Goal: Complete application form: Complete application form

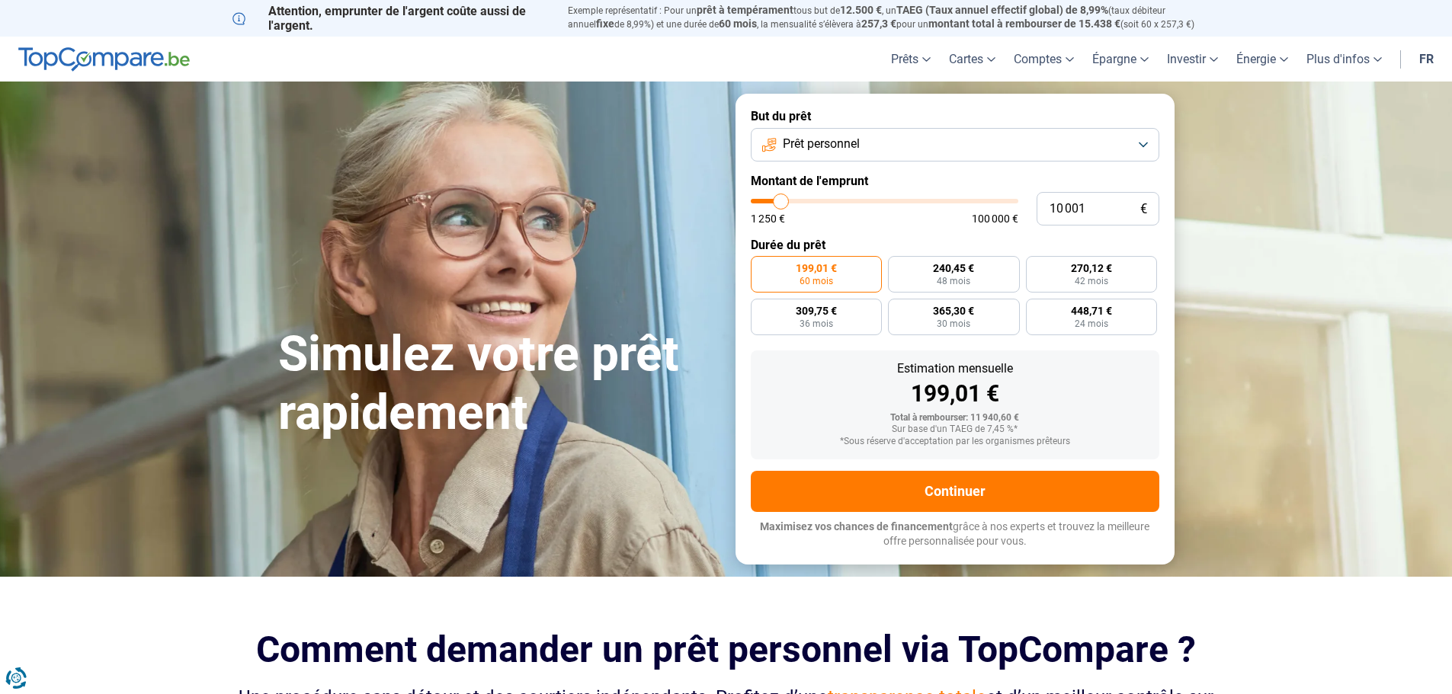
type input "10 750"
type input "10750"
type input "11 000"
type input "11000"
type input "11 750"
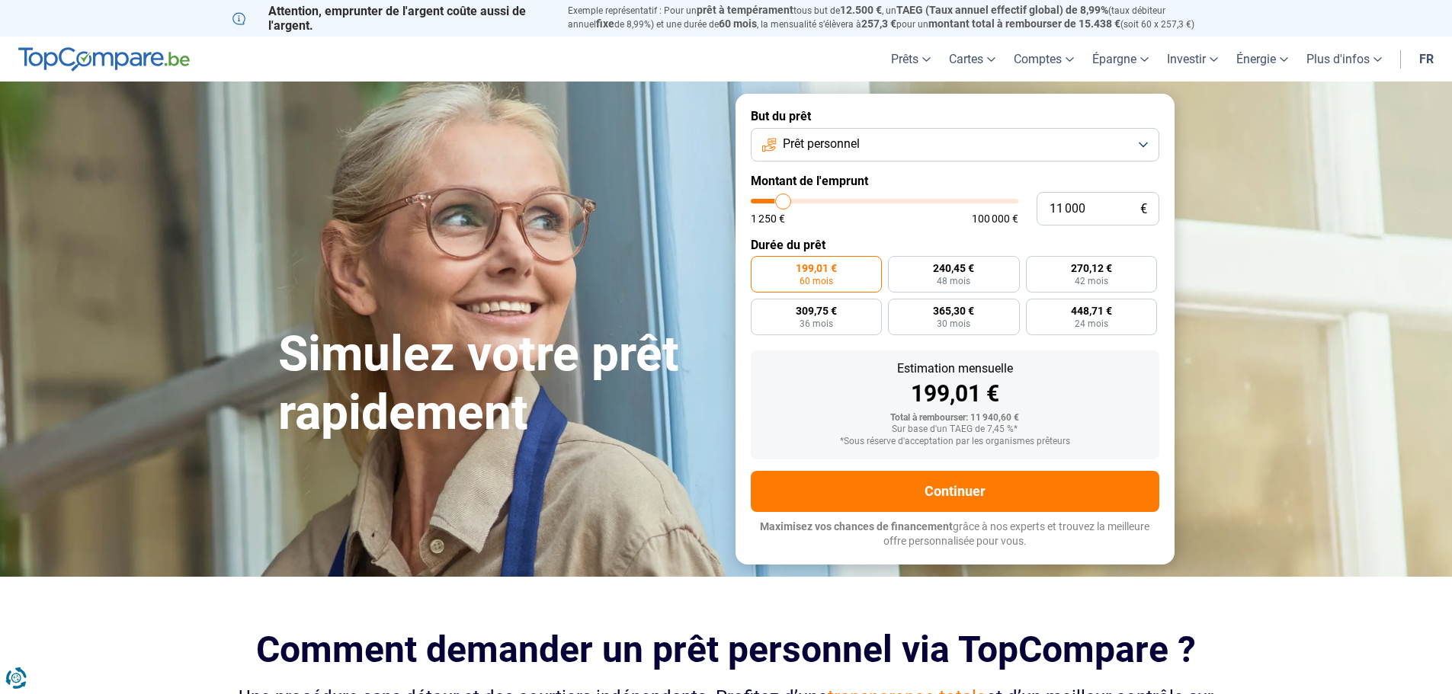
type input "11750"
type input "12 000"
type input "12000"
type input "12 250"
type input "12250"
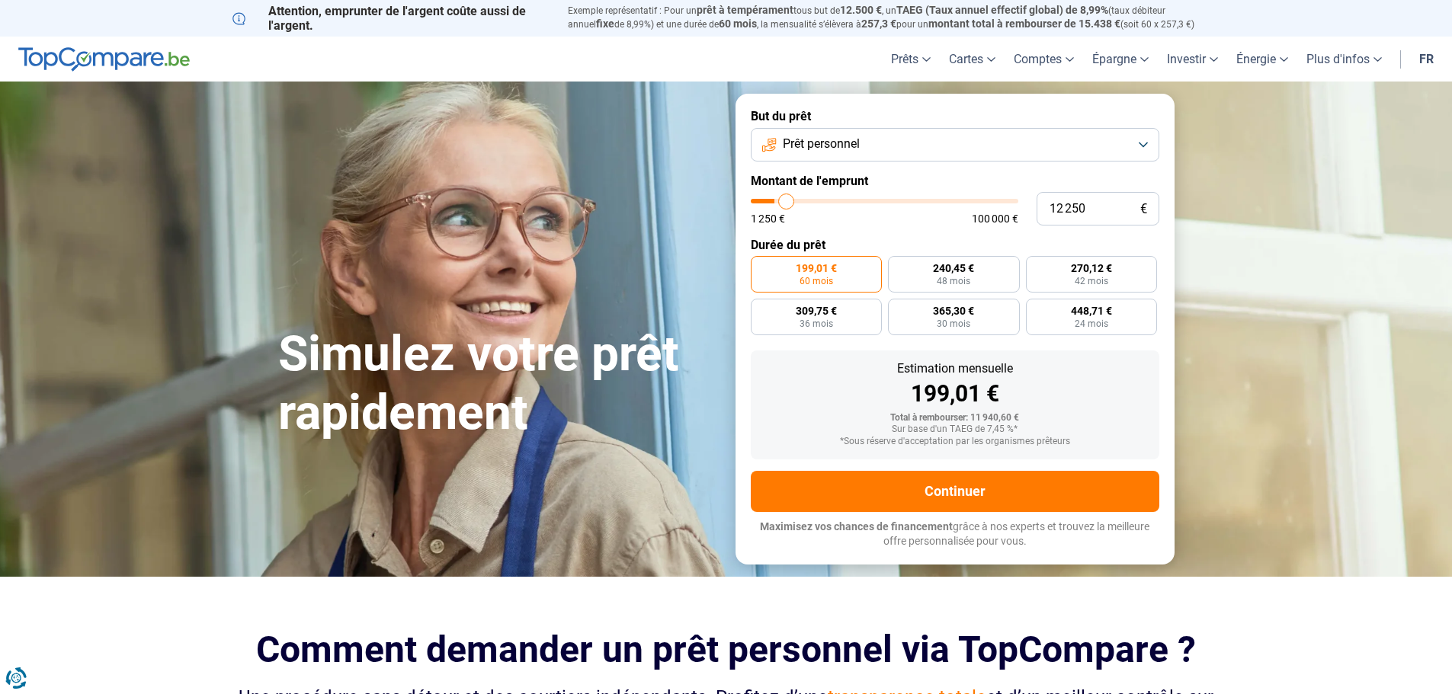
type input "12 750"
type input "12750"
type input "13 000"
type input "13000"
type input "13 250"
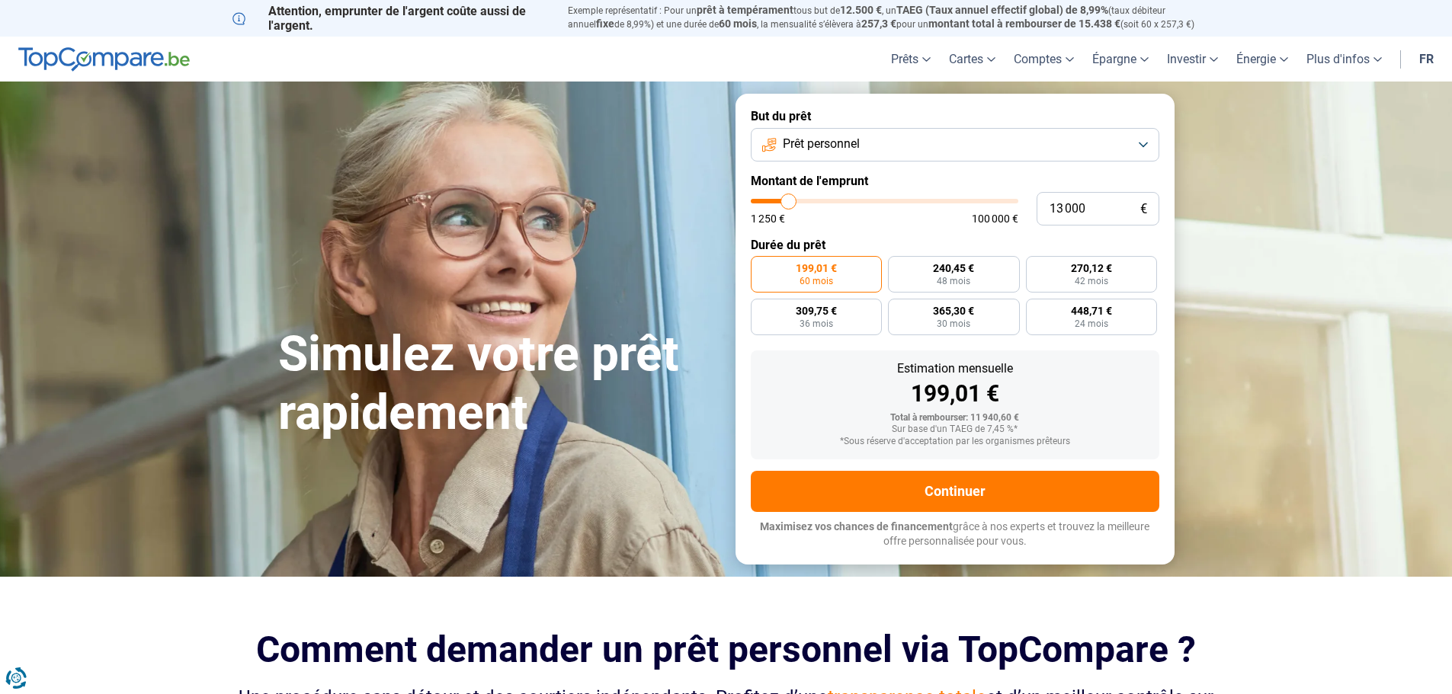
type input "13250"
type input "13 500"
type input "13500"
type input "14 000"
type input "14000"
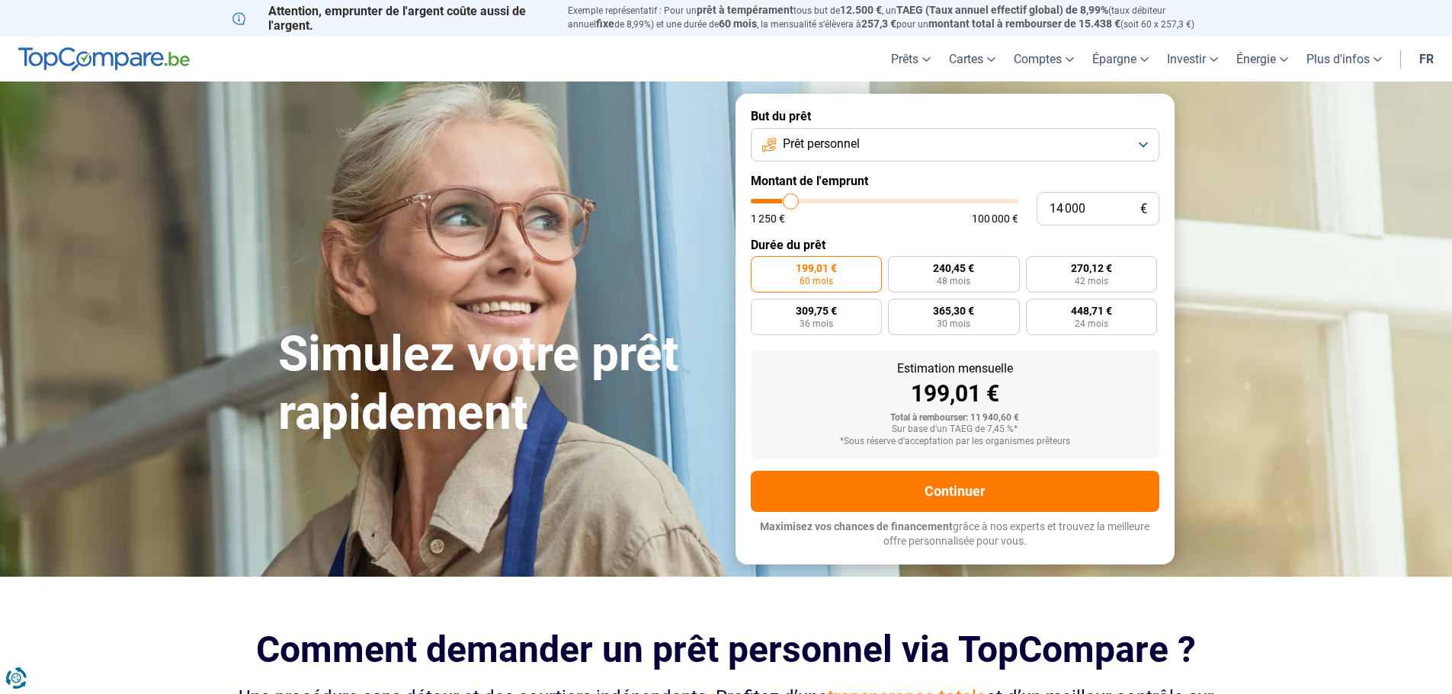
type input "14 500"
type input "14500"
type input "15 250"
type input "15250"
type input "15 500"
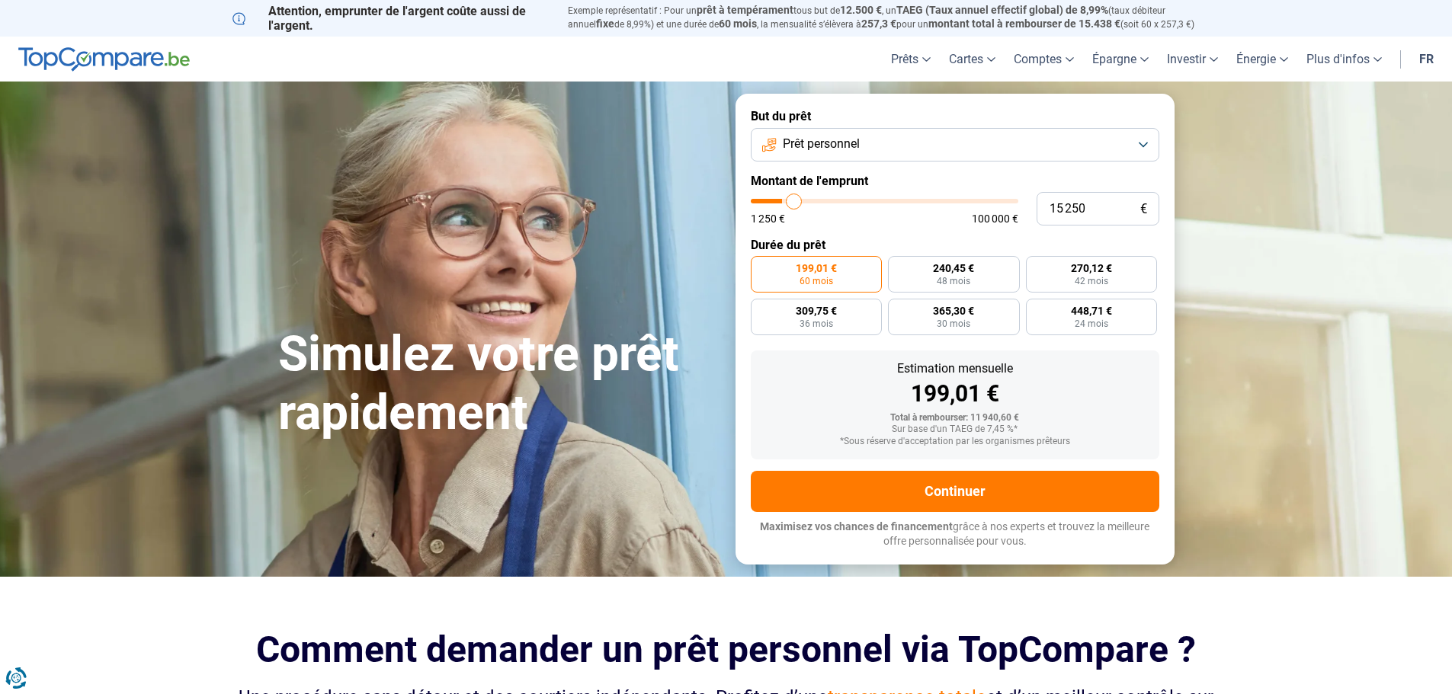
type input "15500"
type input "16 250"
type input "16250"
type input "16 500"
type input "16500"
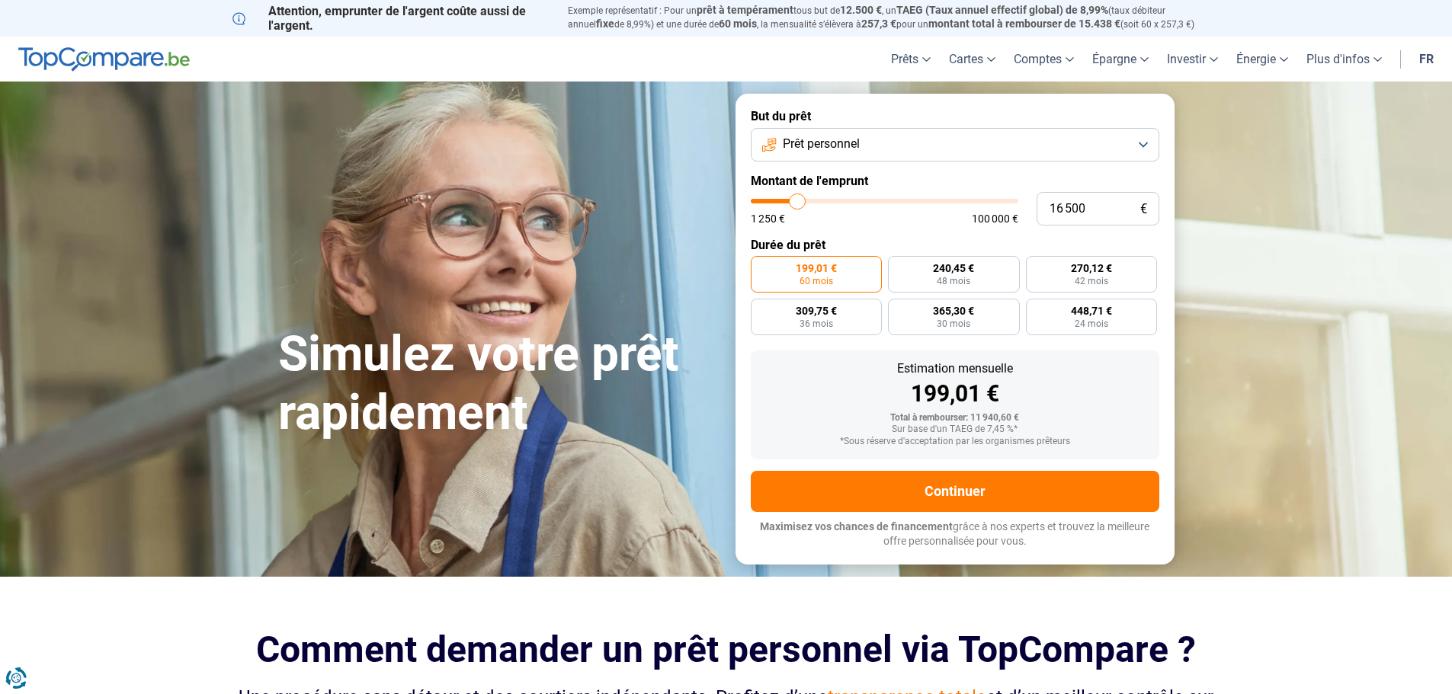
type input "17 250"
type input "17250"
type input "17 500"
type input "17500"
type input "18 500"
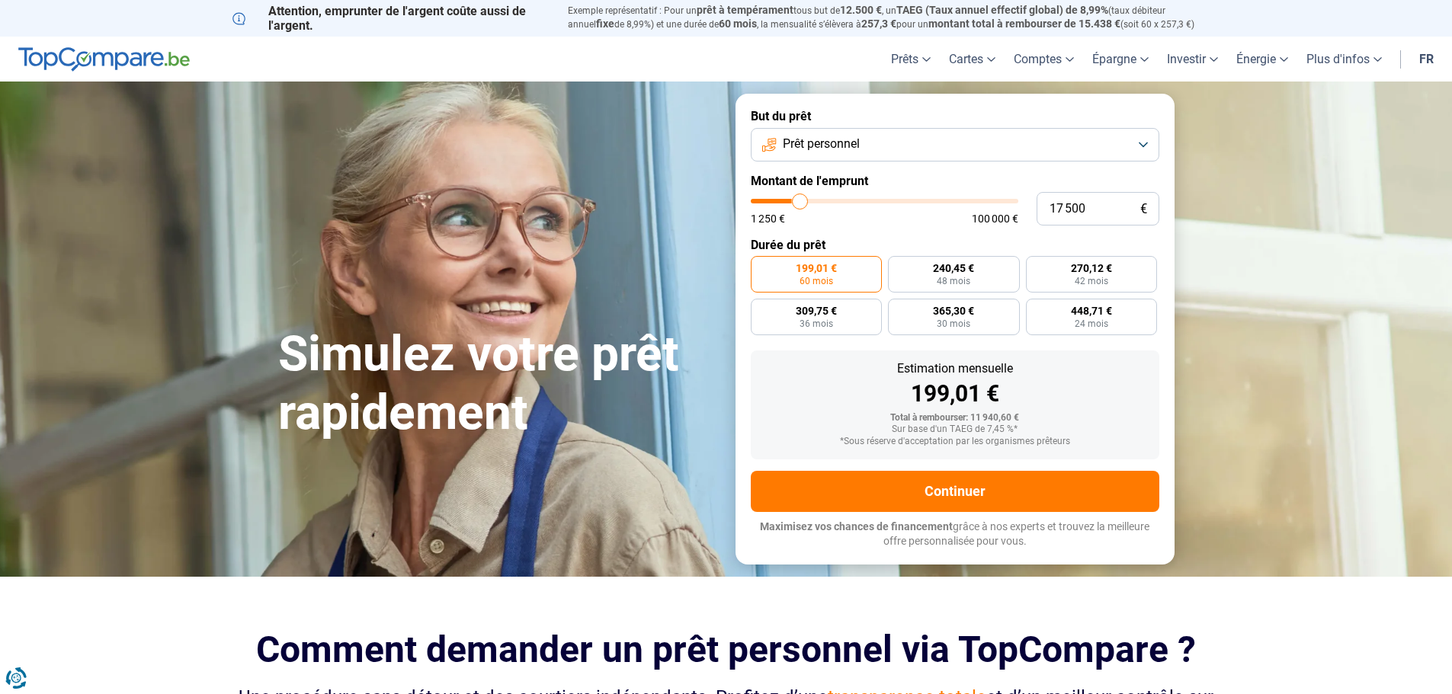
type input "18500"
type input "20 500"
type input "20500"
type input "21 000"
type input "21000"
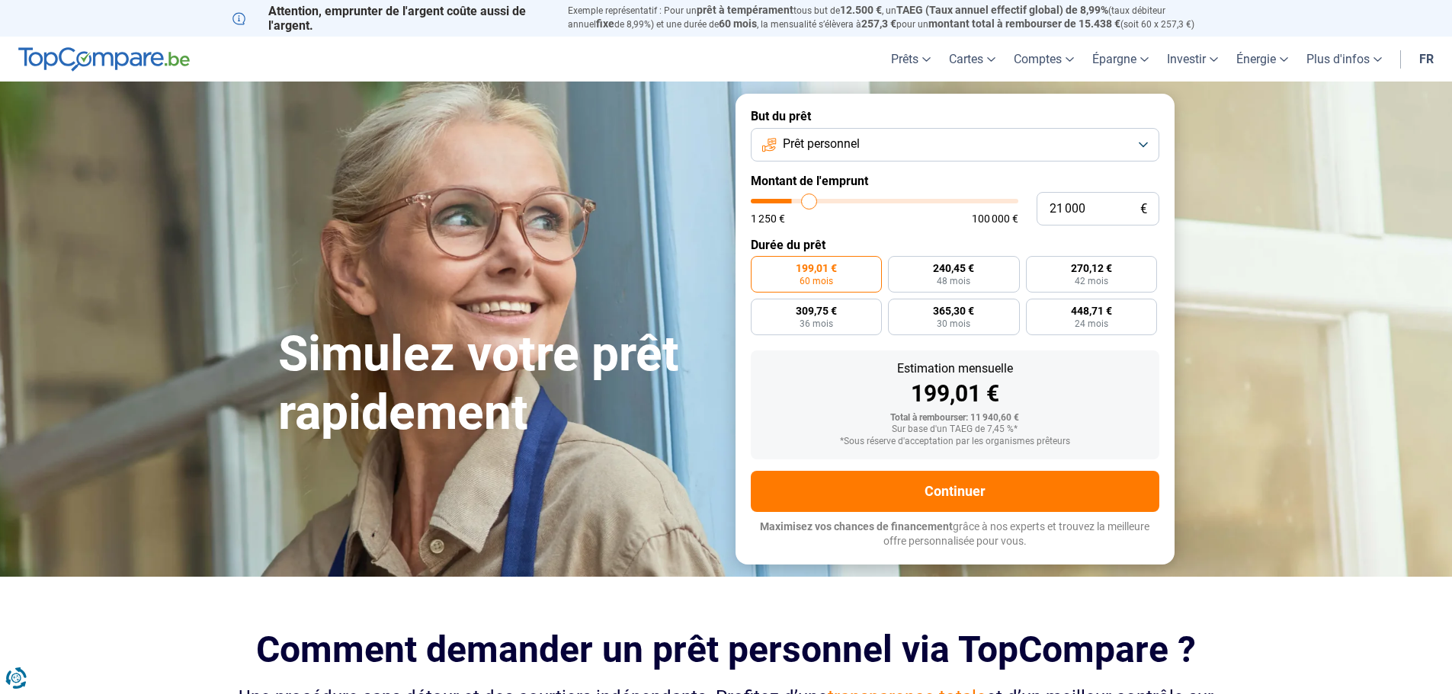
type input "22 000"
type input "22000"
type input "23 250"
type input "23250"
type input "24 250"
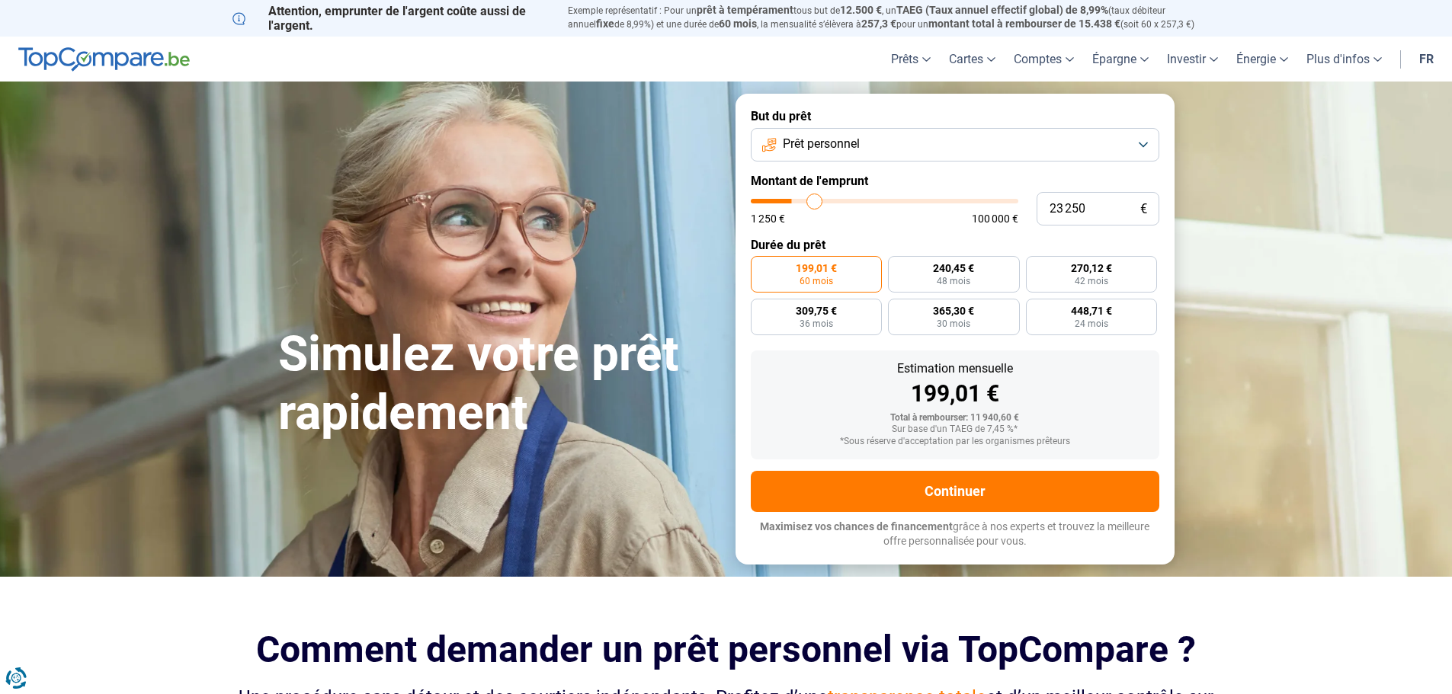
type input "24250"
type input "24 500"
type input "24500"
type input "25 000"
type input "25000"
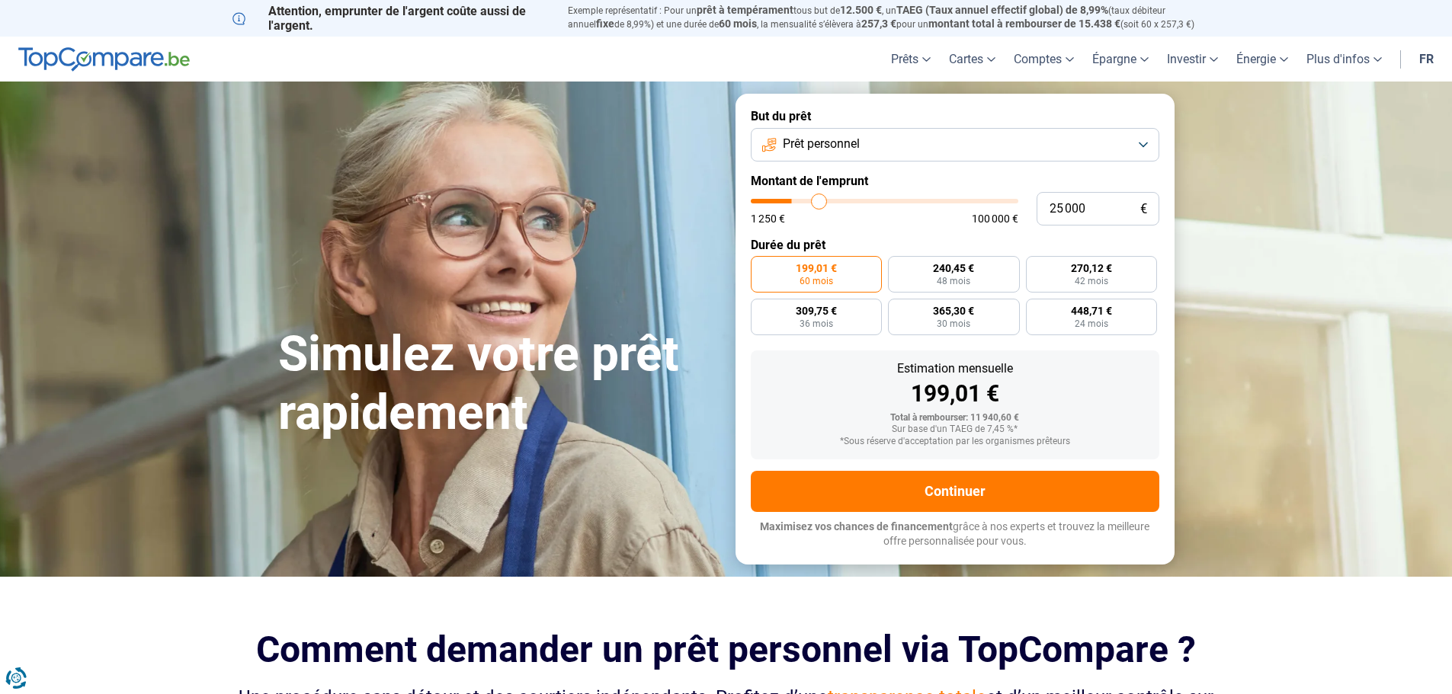
type input "25 250"
type input "25250"
type input "26 250"
type input "26250"
type input "27 250"
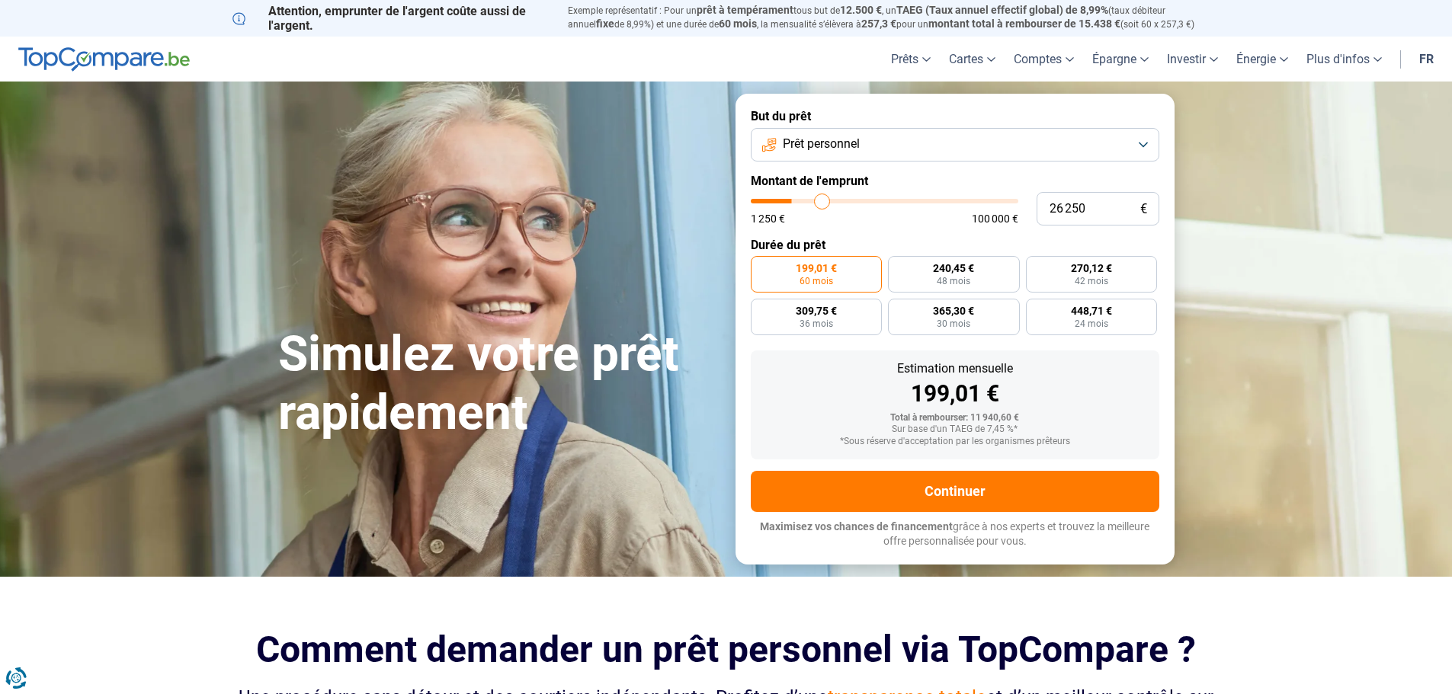
type input "27250"
type input "27 500"
type input "27500"
type input "28 500"
type input "28500"
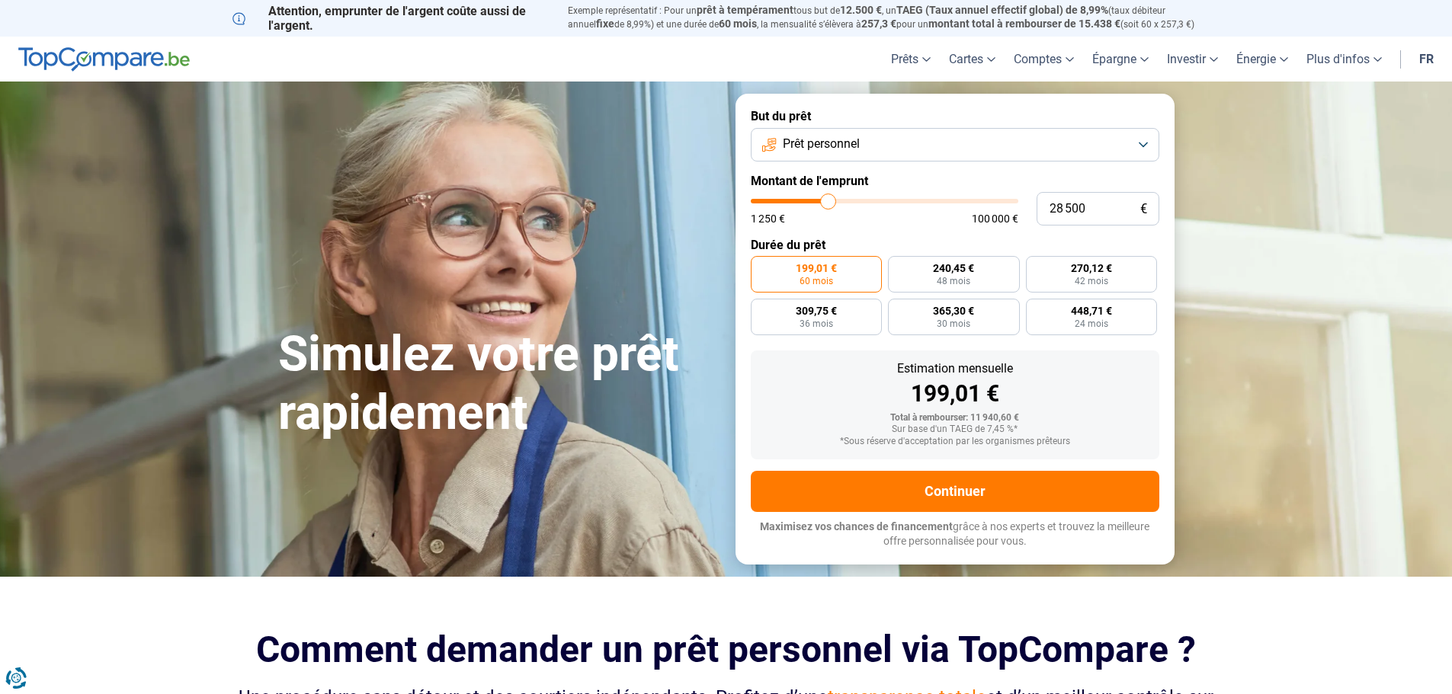
type input "29 250"
type input "29250"
type input "29 750"
type input "29750"
type input "30 000"
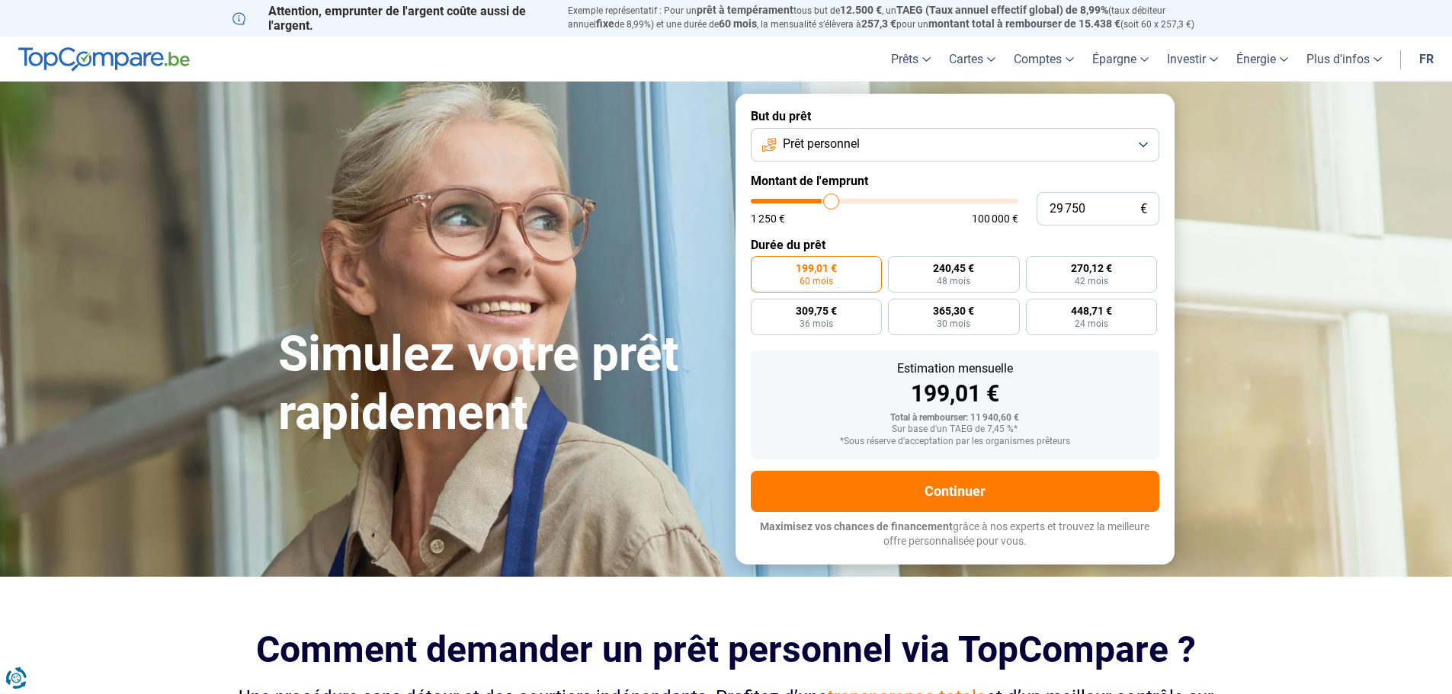
type input "30000"
type input "30 500"
type input "30500"
type input "31 000"
type input "31000"
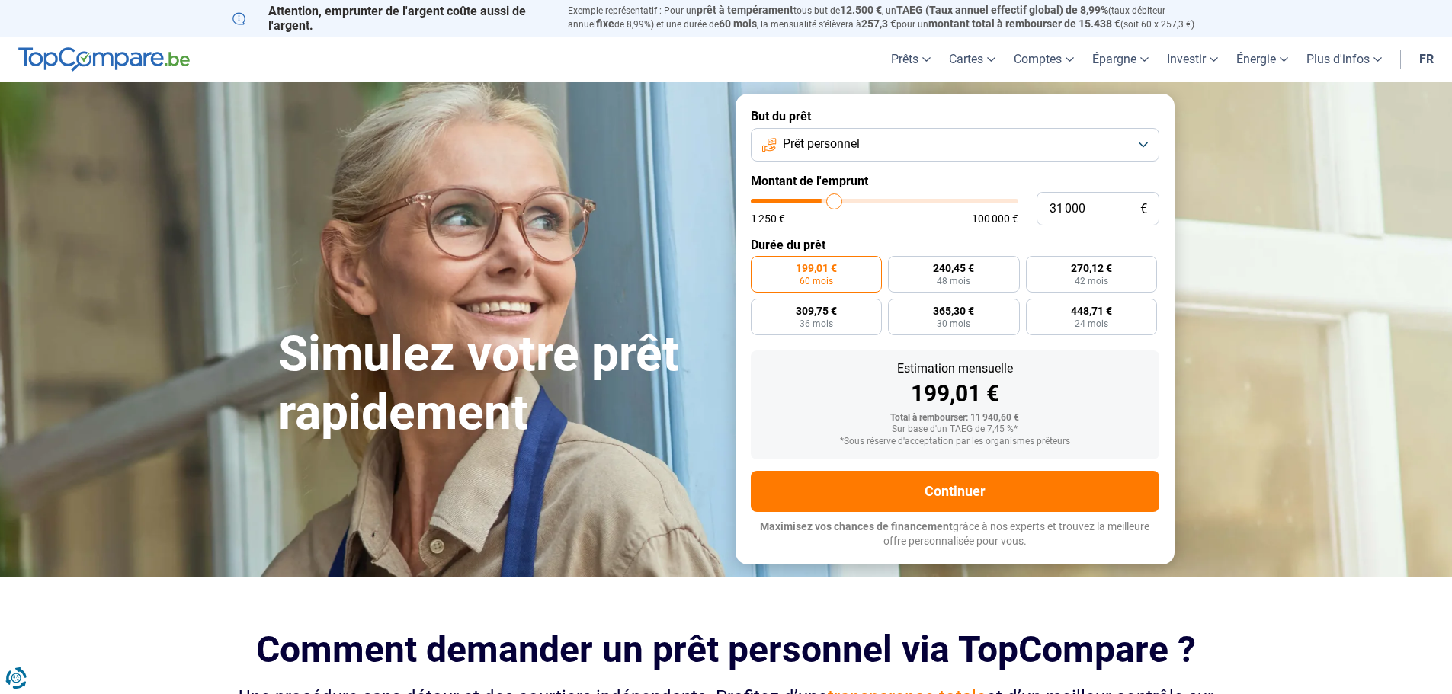
type input "32 000"
type input "32000"
type input "33 250"
type input "33250"
type input "34 250"
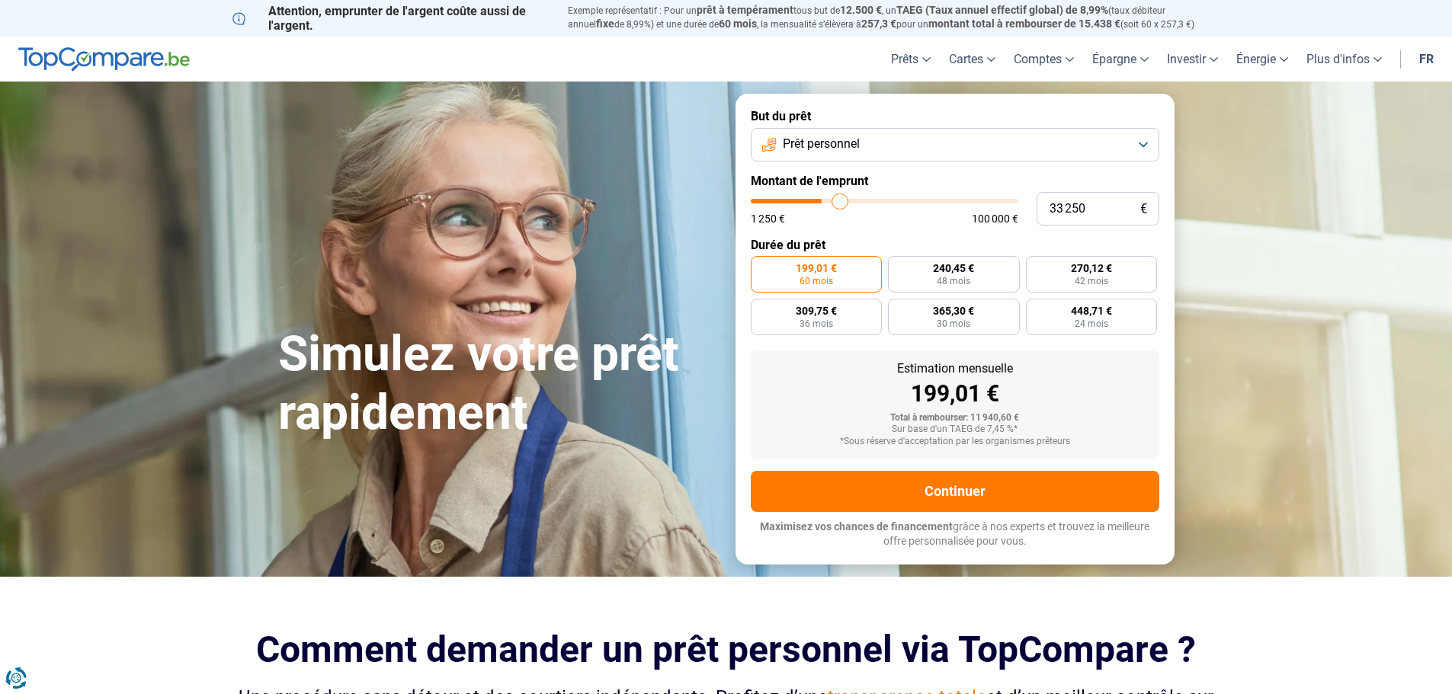
type input "34250"
type input "34 500"
type input "34500"
type input "35 250"
type input "35250"
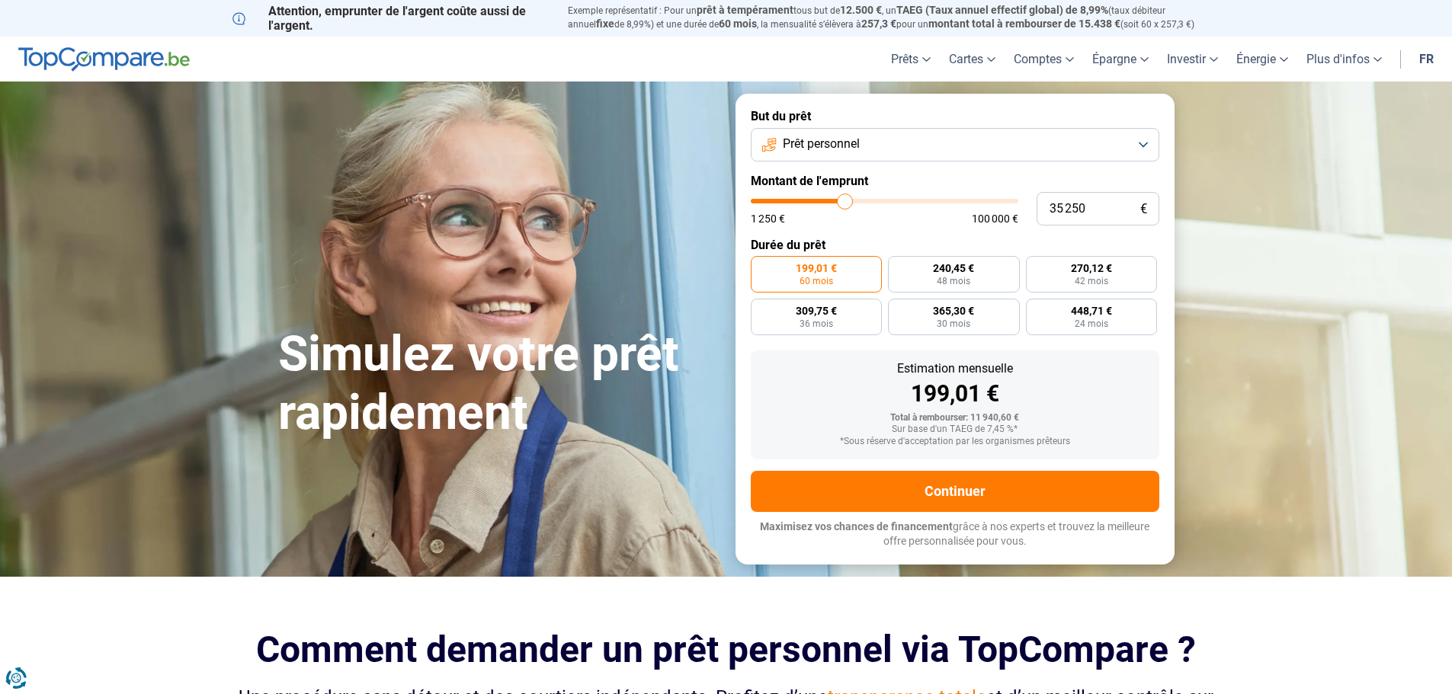
type input "36 250"
type input "36250"
type input "37 250"
type input "37250"
type input "38 250"
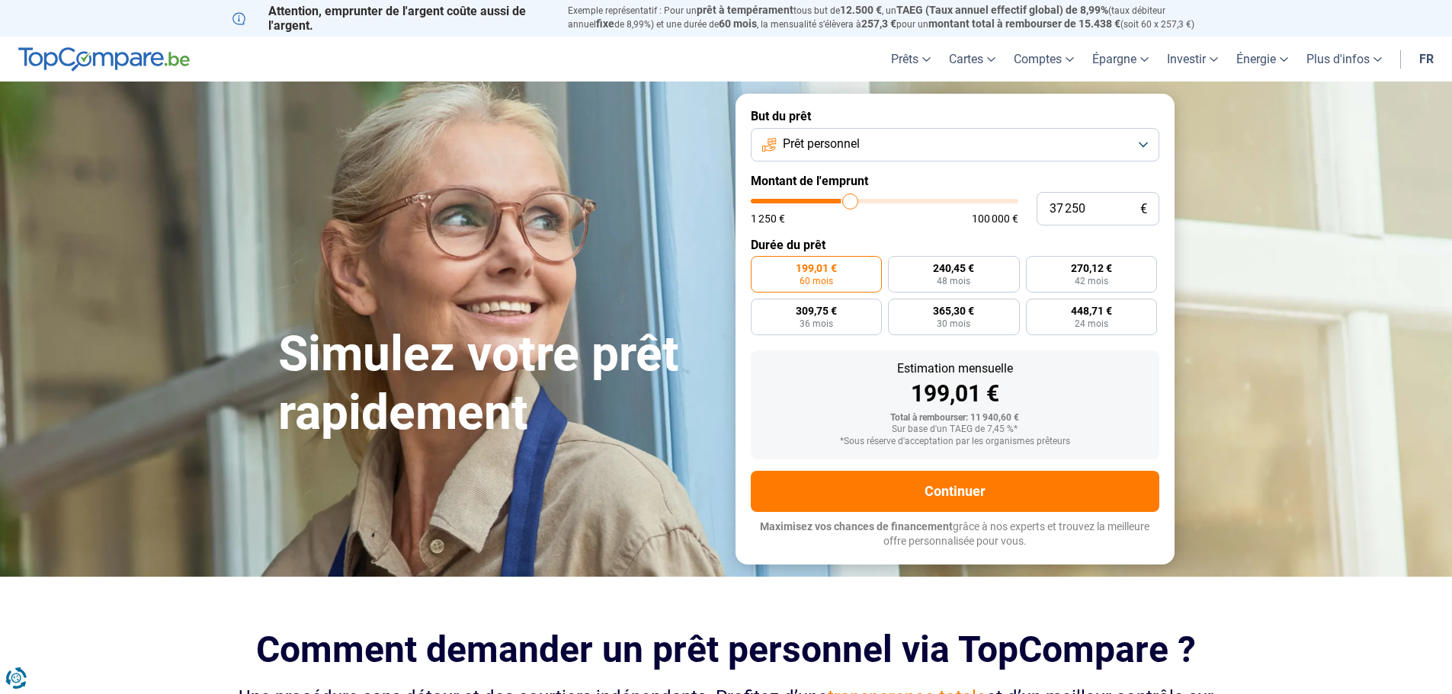
type input "38250"
type input "38 500"
type input "38500"
type input "37 250"
type input "37250"
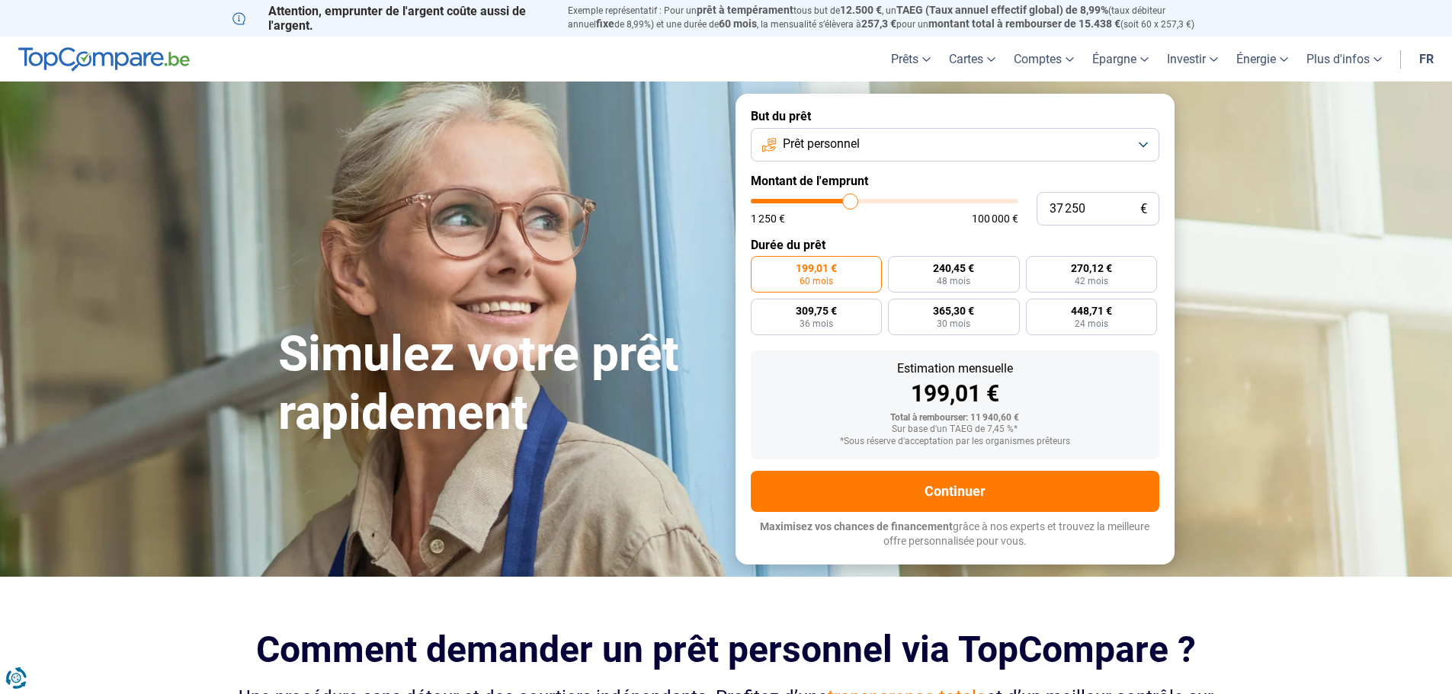
type input "34 500"
type input "34500"
type input "31 750"
type input "31750"
type input "27 750"
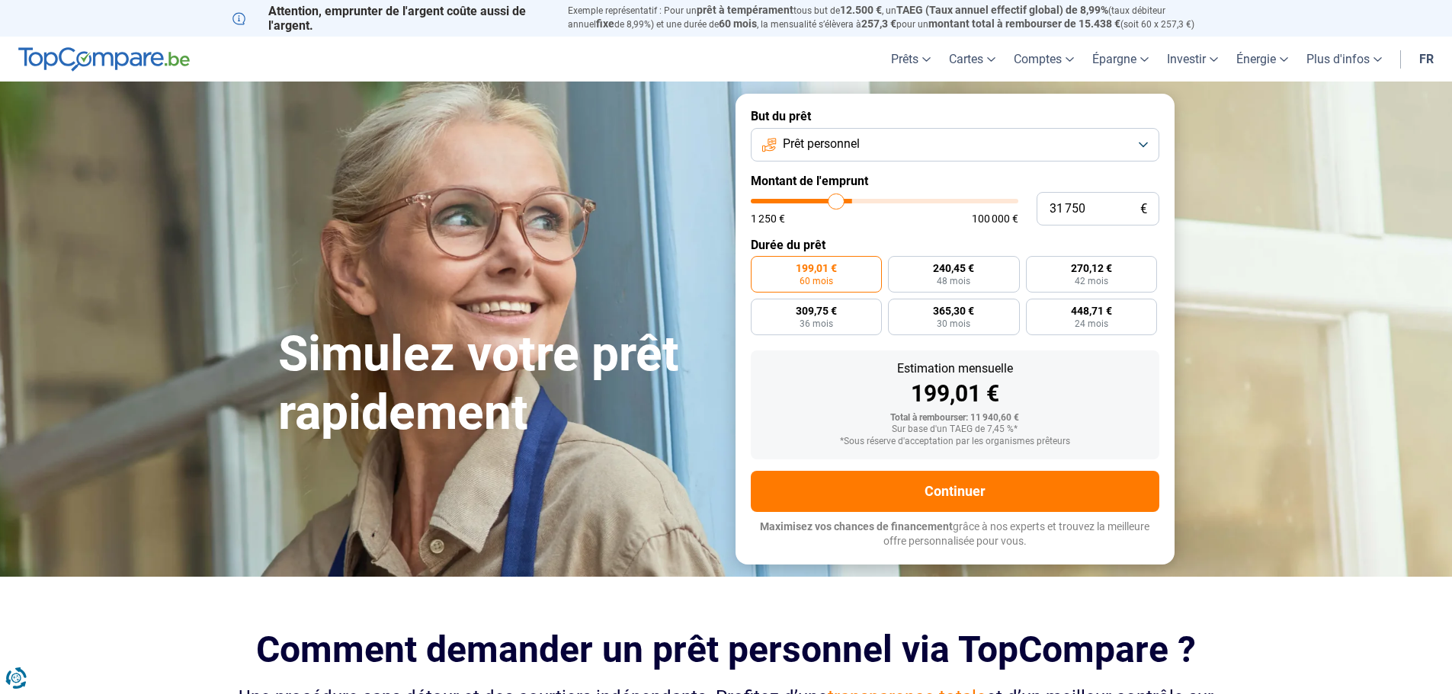
type input "27750"
type input "24 500"
type input "24500"
type input "23 000"
type input "23000"
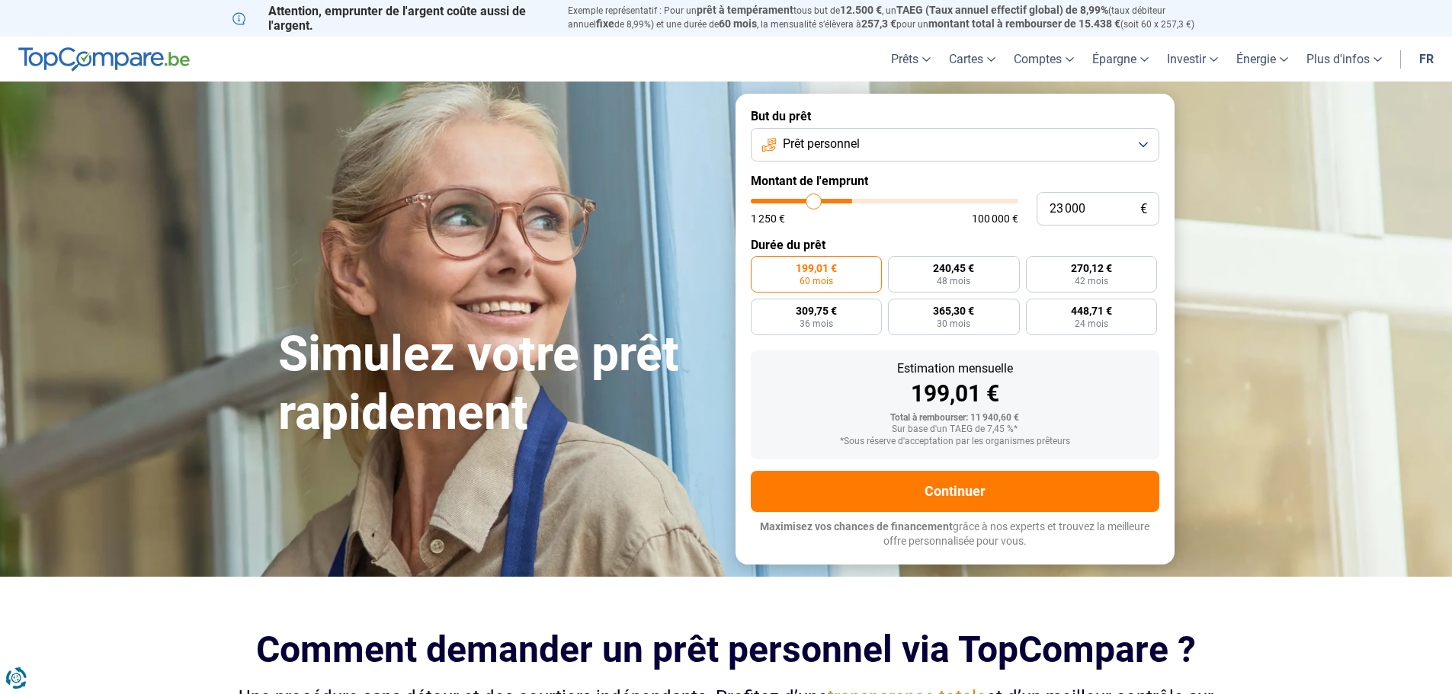
type input "22 000"
type input "22000"
type input "21 250"
type input "21250"
type input "21 000"
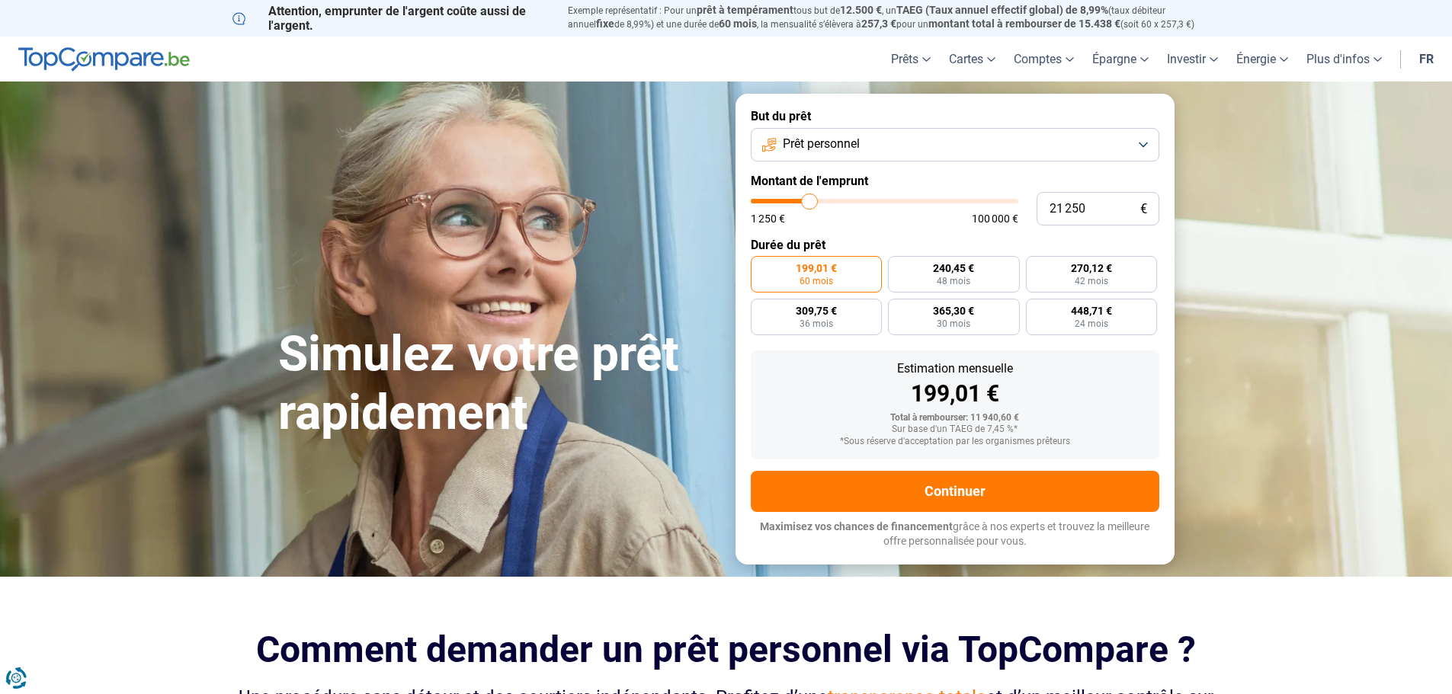
type input "21000"
type input "19 000"
type input "19000"
type input "17 250"
type input "17250"
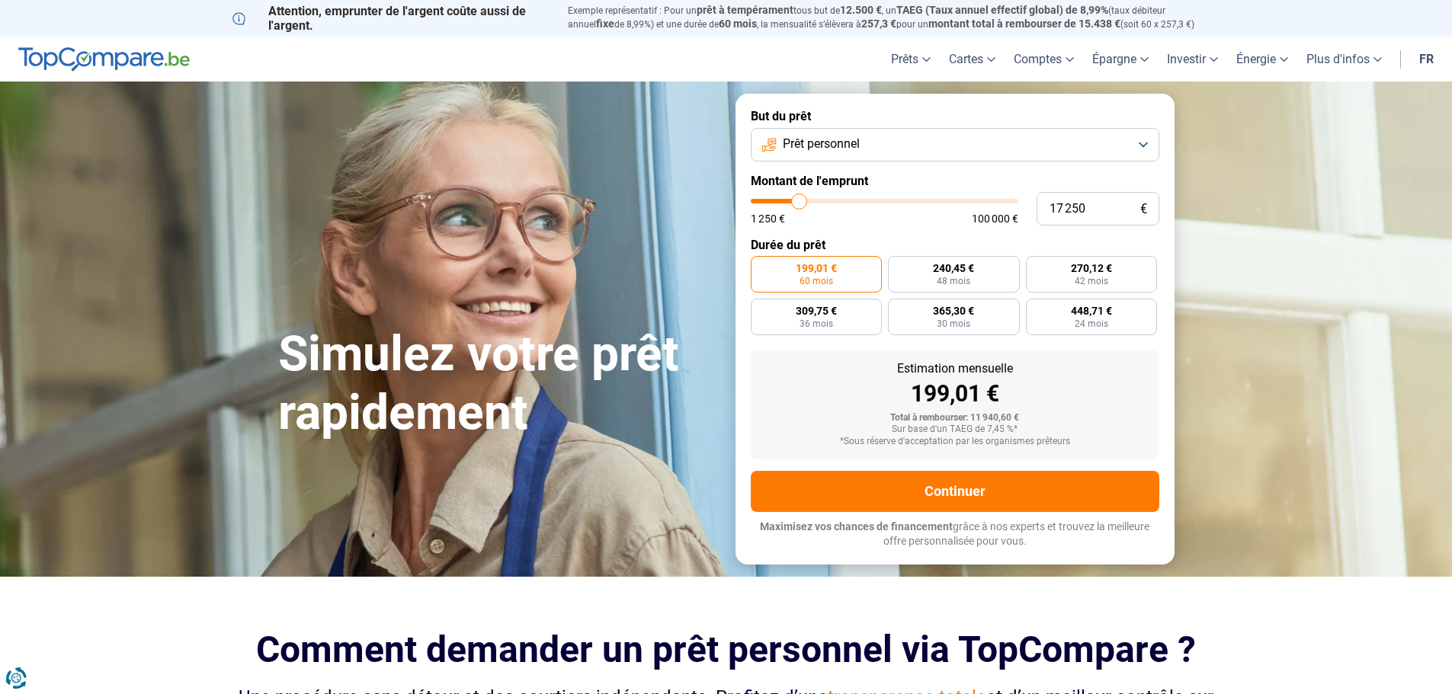
type input "15 250"
type input "15250"
type input "14 250"
type input "14250"
type input "13 250"
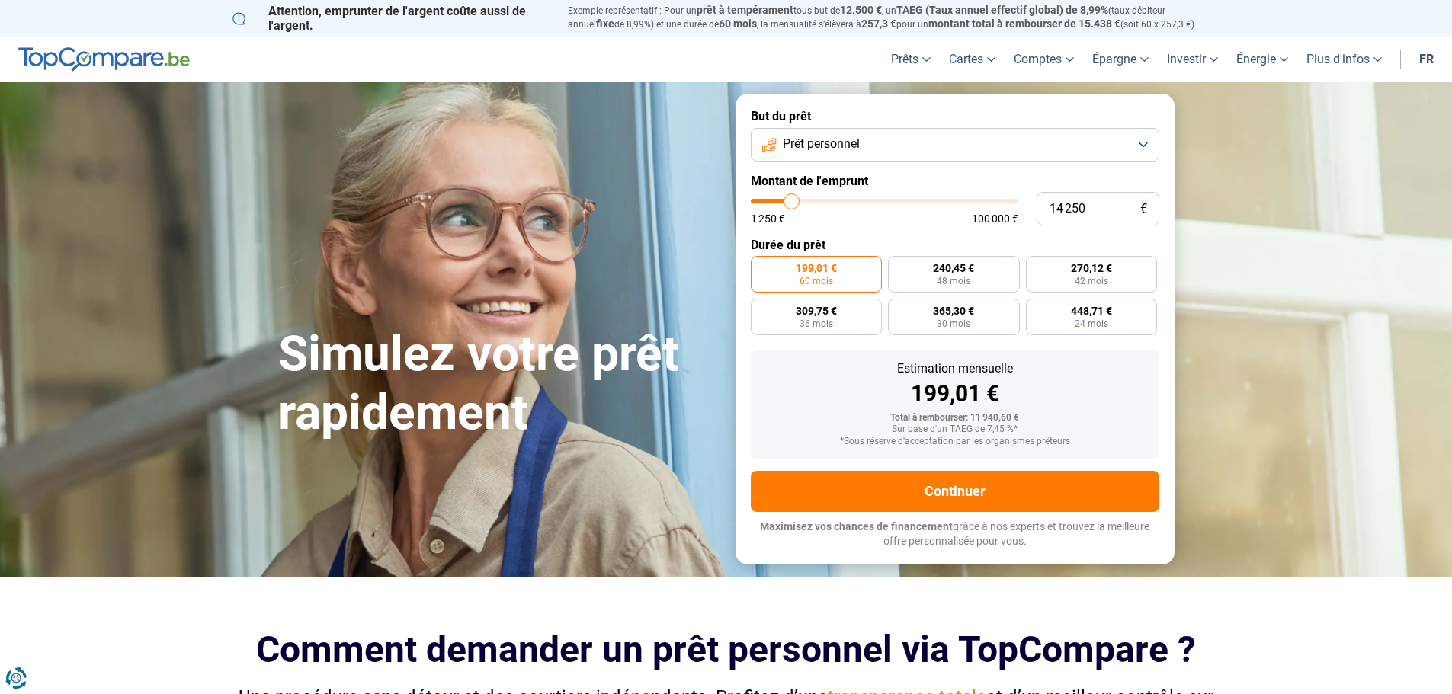
type input "13250"
type input "12 250"
type input "12250"
type input "11 750"
type input "11750"
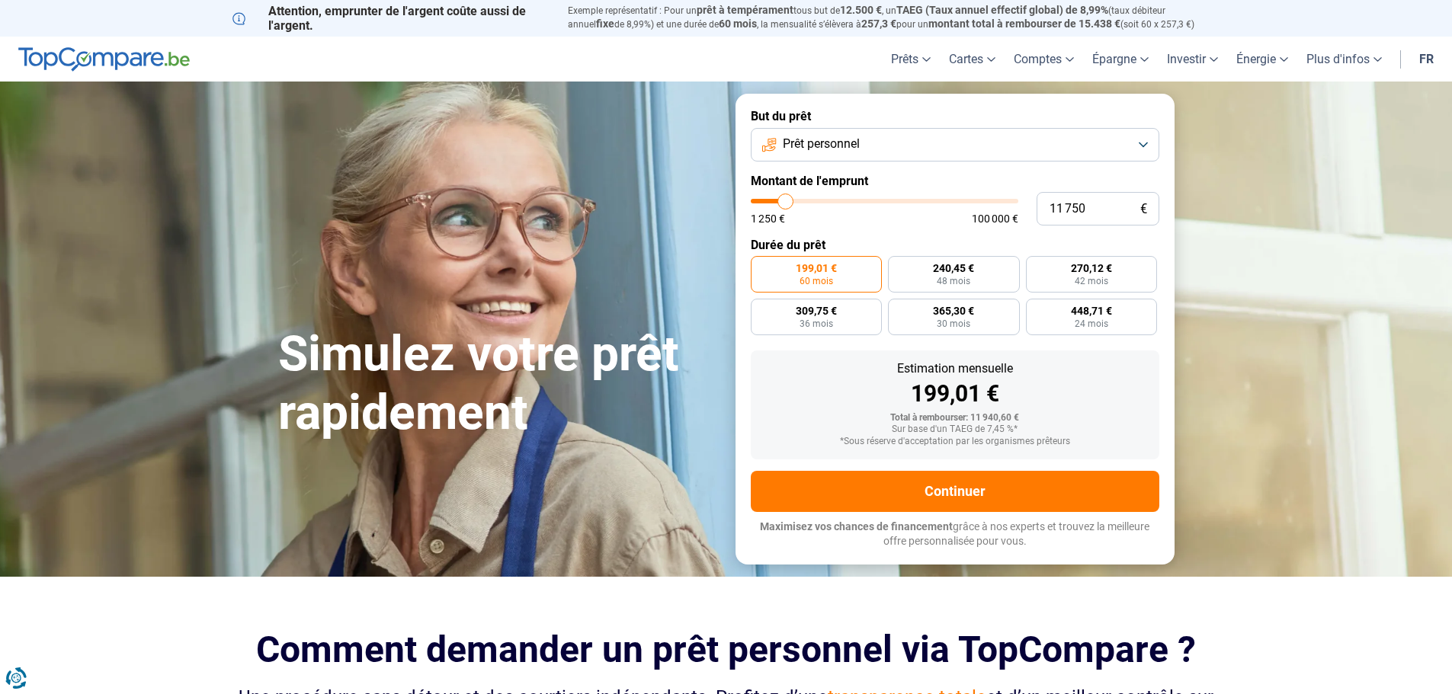
type input "10 500"
type input "10500"
type input "9 500"
type input "9500"
type input "7 750"
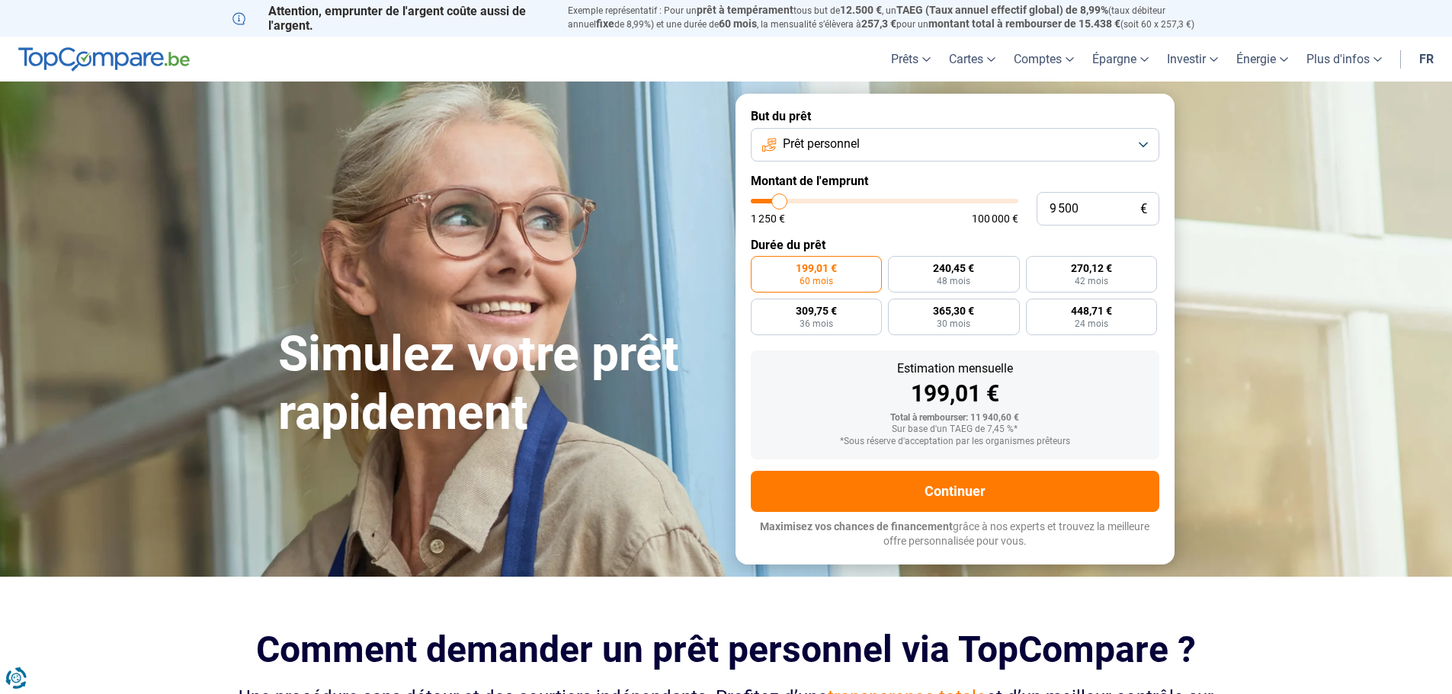
type input "7750"
type input "7 250"
type input "7250"
type input "6 750"
type input "6750"
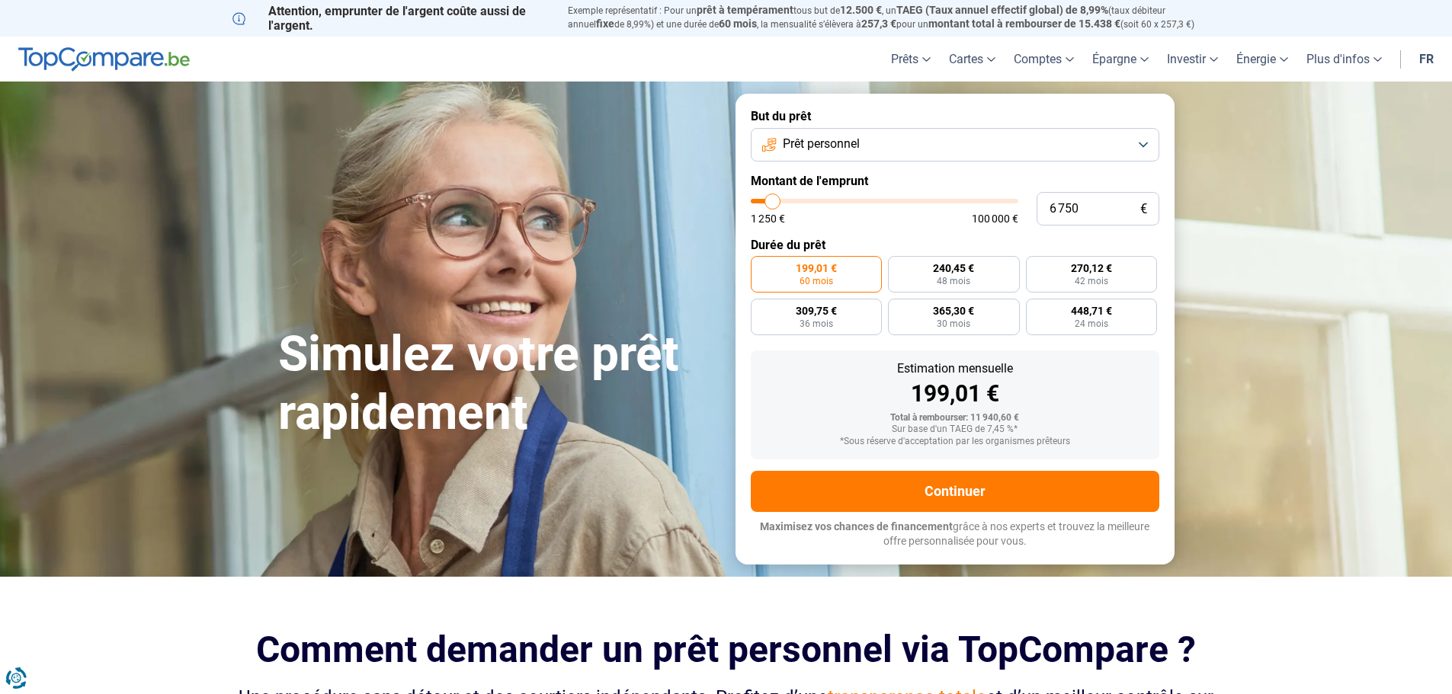
type input "6 250"
type input "6250"
type input "5 250"
type input "5250"
type input "5 000"
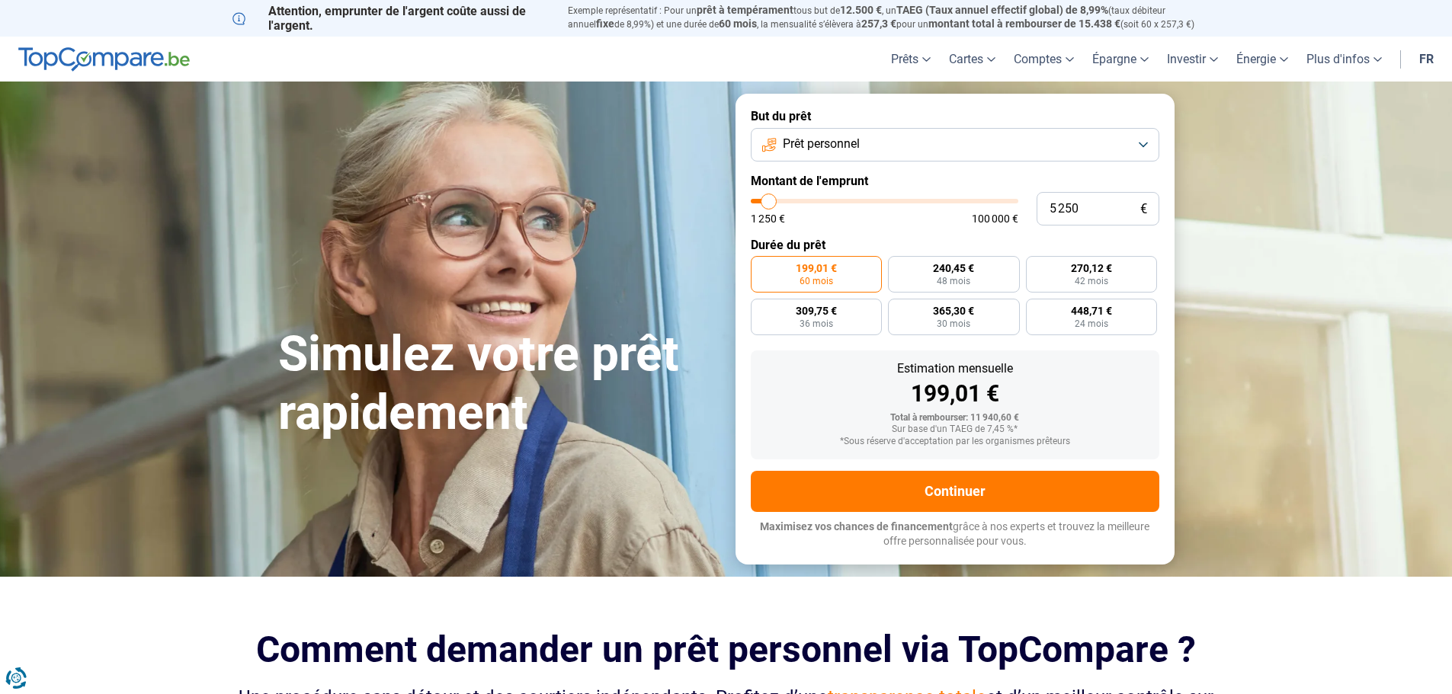
type input "5000"
type input "4 500"
type input "4500"
type input "5 000"
type input "5000"
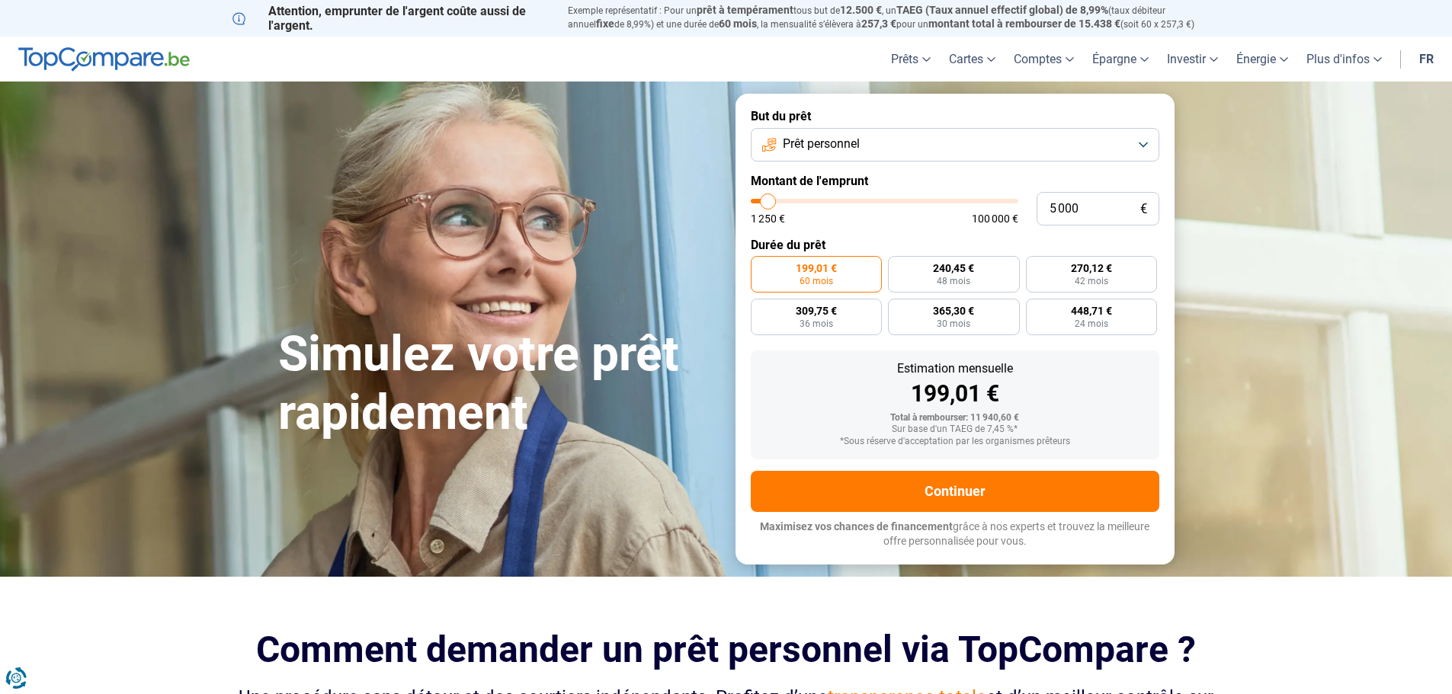
type input "5 250"
type input "5250"
type input "5 750"
type input "5750"
type input "6 250"
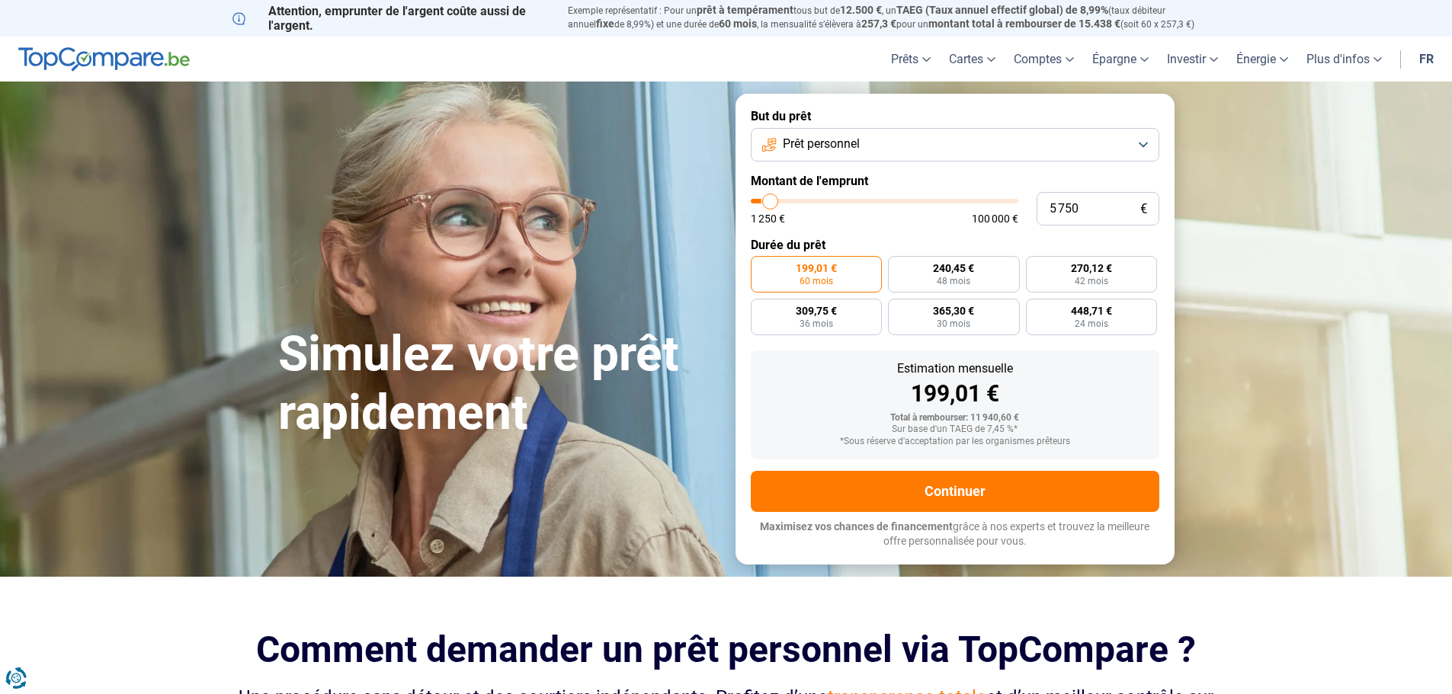
type input "6250"
type input "6 500"
type input "6500"
type input "6 750"
type input "6750"
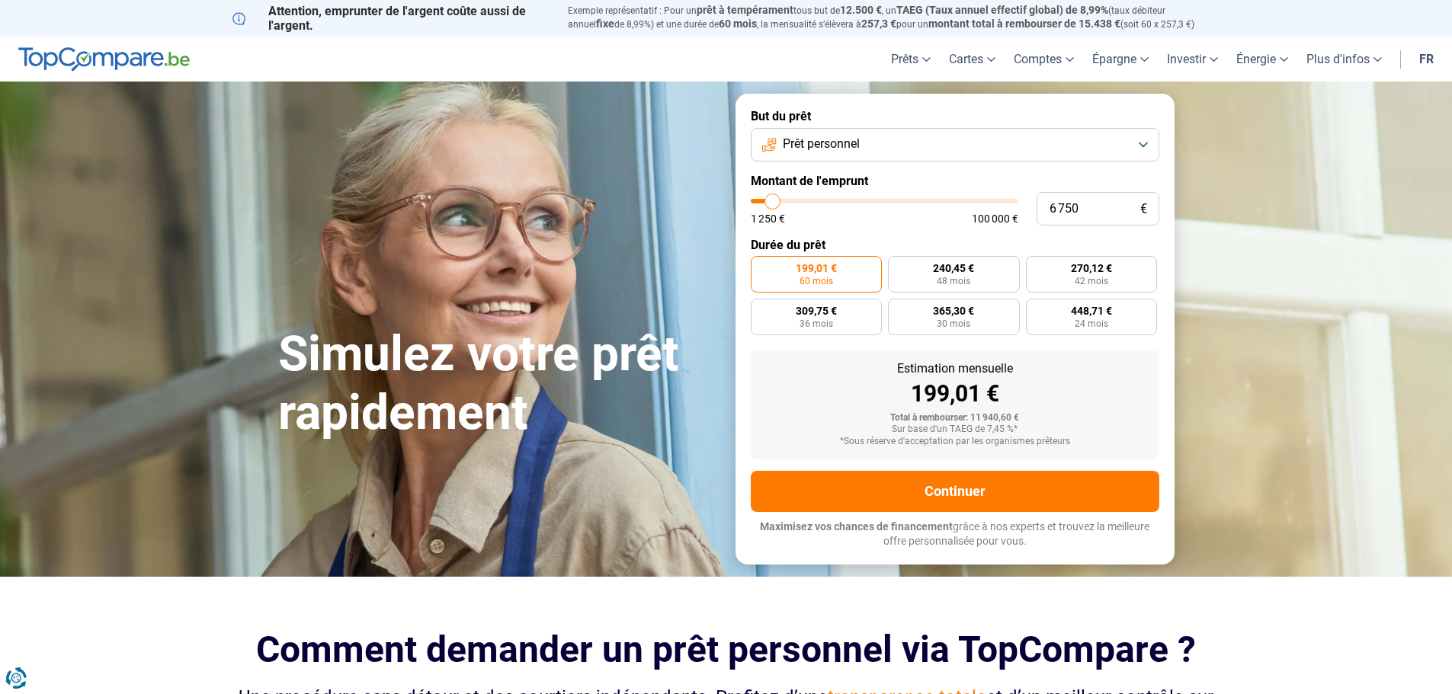
type input "7 250"
type input "7250"
type input "7 500"
type input "7500"
type input "7 750"
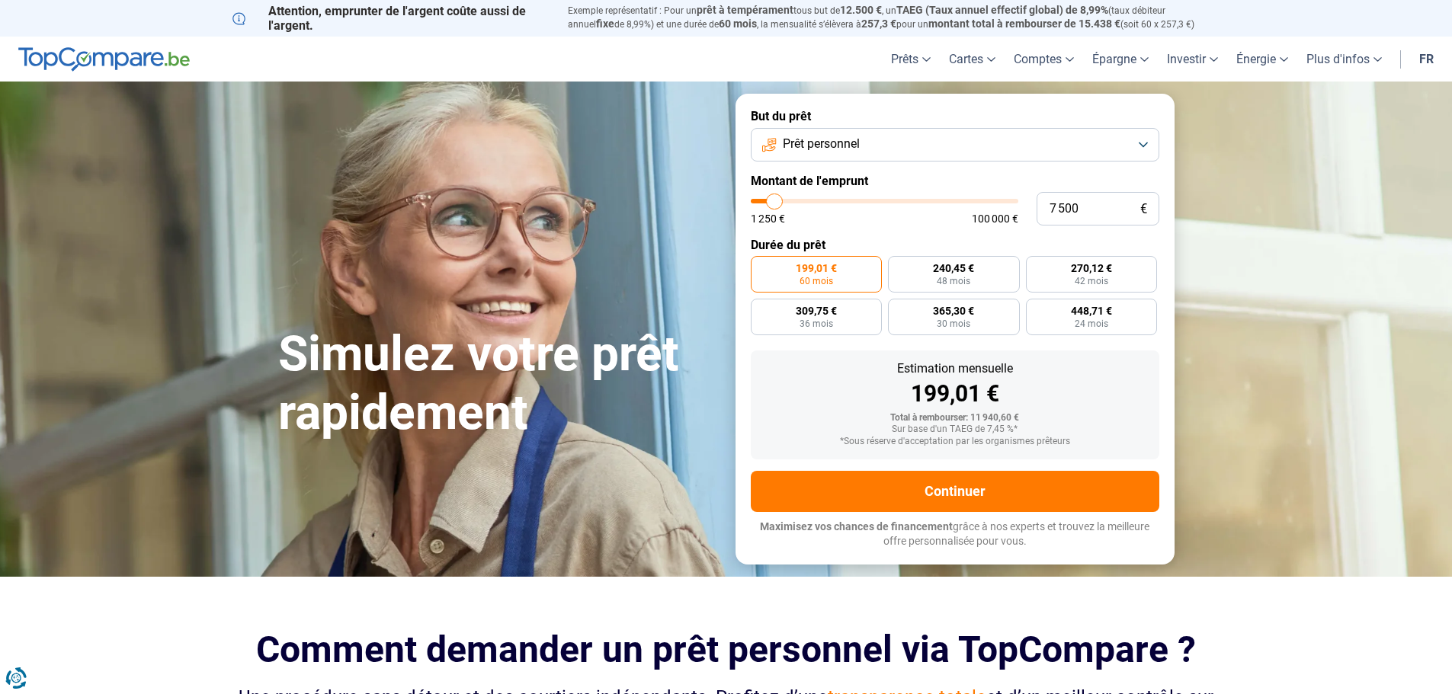
type input "7750"
type input "8 000"
type input "8000"
type input "7 750"
type input "7750"
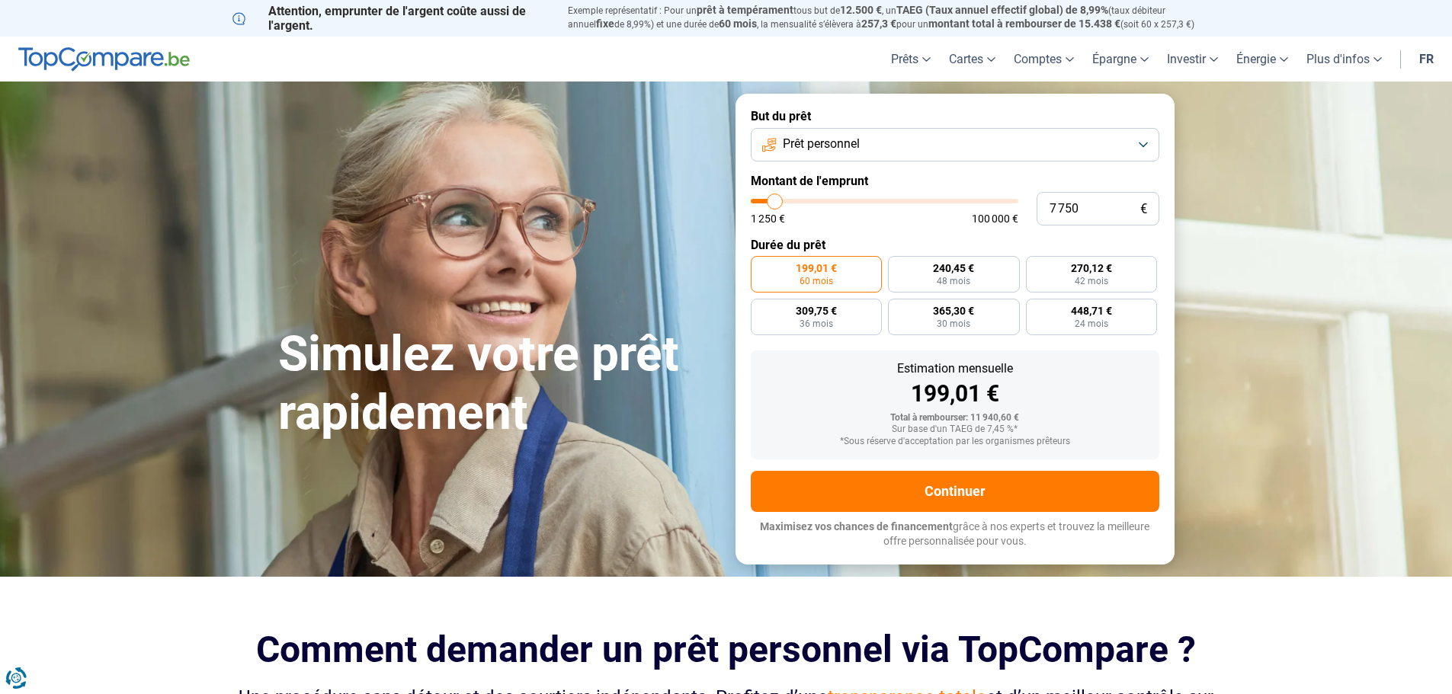
type input "7 250"
type input "7250"
type input "6 500"
type input "6500"
type input "6 750"
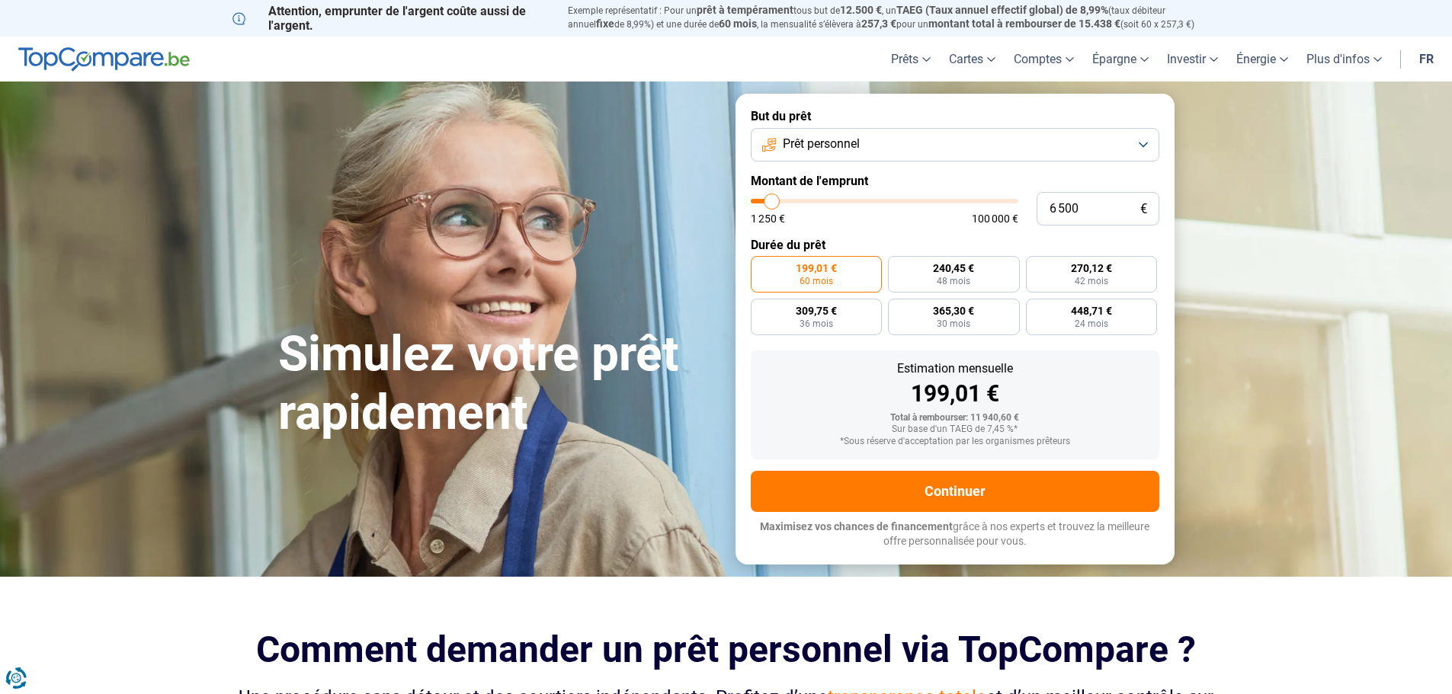
type input "6750"
type input "7 250"
type input "7250"
type input "7 500"
drag, startPoint x: 790, startPoint y: 232, endPoint x: 782, endPoint y: 241, distance: 11.9
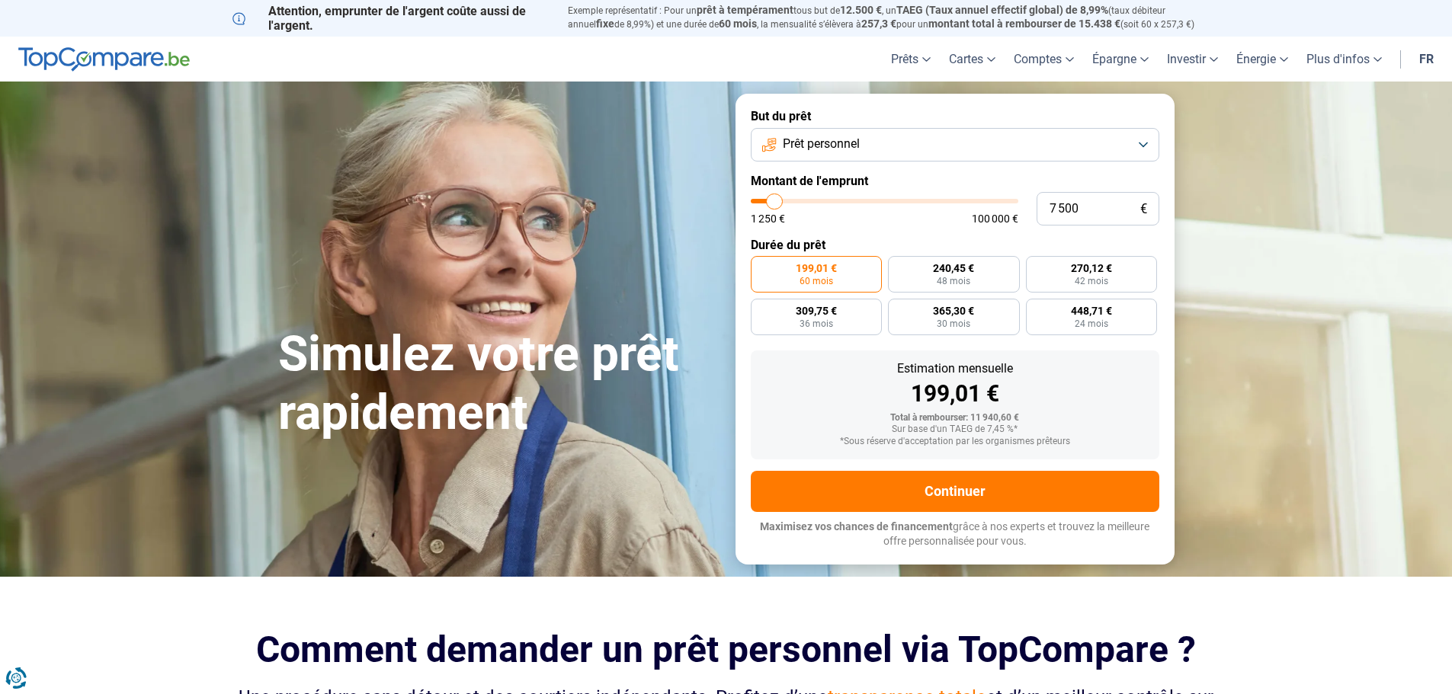
type input "7500"
click at [782, 204] on input "range" at bounding box center [885, 201] width 268 height 5
radio input "true"
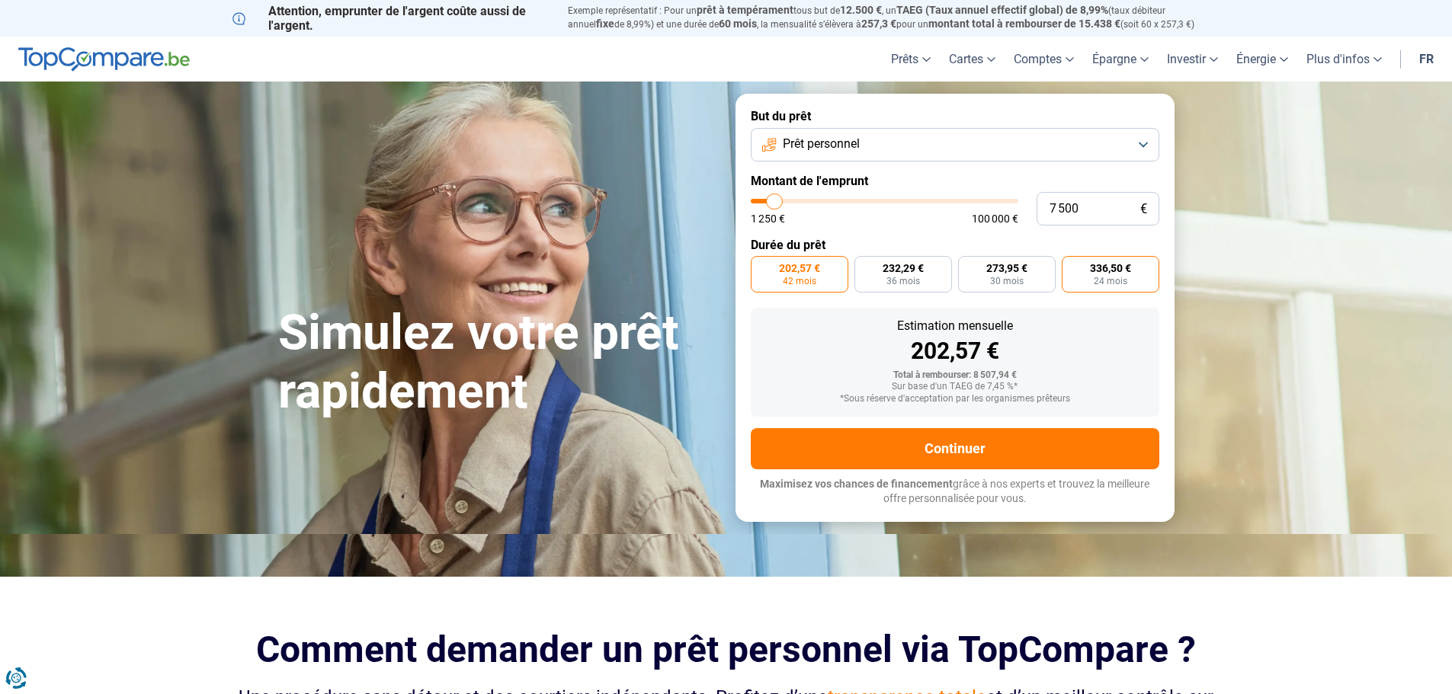
click at [1104, 286] on span "24 mois" at bounding box center [1111, 281] width 34 height 9
click at [1072, 266] on input "336,50 € 24 mois" at bounding box center [1067, 261] width 10 height 10
radio input "true"
click at [1003, 274] on span "273,95 €" at bounding box center [1006, 268] width 41 height 11
click at [968, 266] on input "273,95 € 30 mois" at bounding box center [963, 261] width 10 height 10
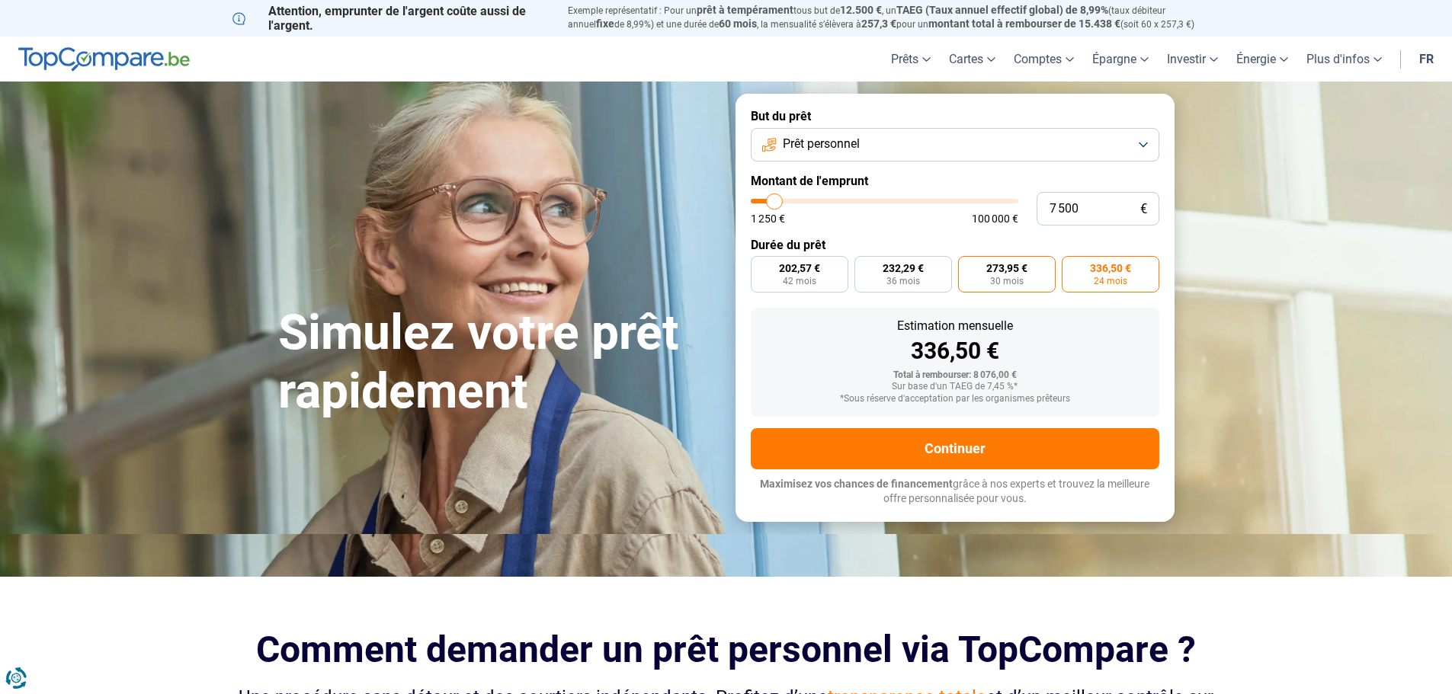
radio input "true"
click at [892, 274] on span "232,29 €" at bounding box center [903, 268] width 41 height 11
click at [864, 266] on input "232,29 € 36 mois" at bounding box center [860, 261] width 10 height 10
radio input "true"
click at [806, 274] on span "202,57 €" at bounding box center [799, 268] width 41 height 11
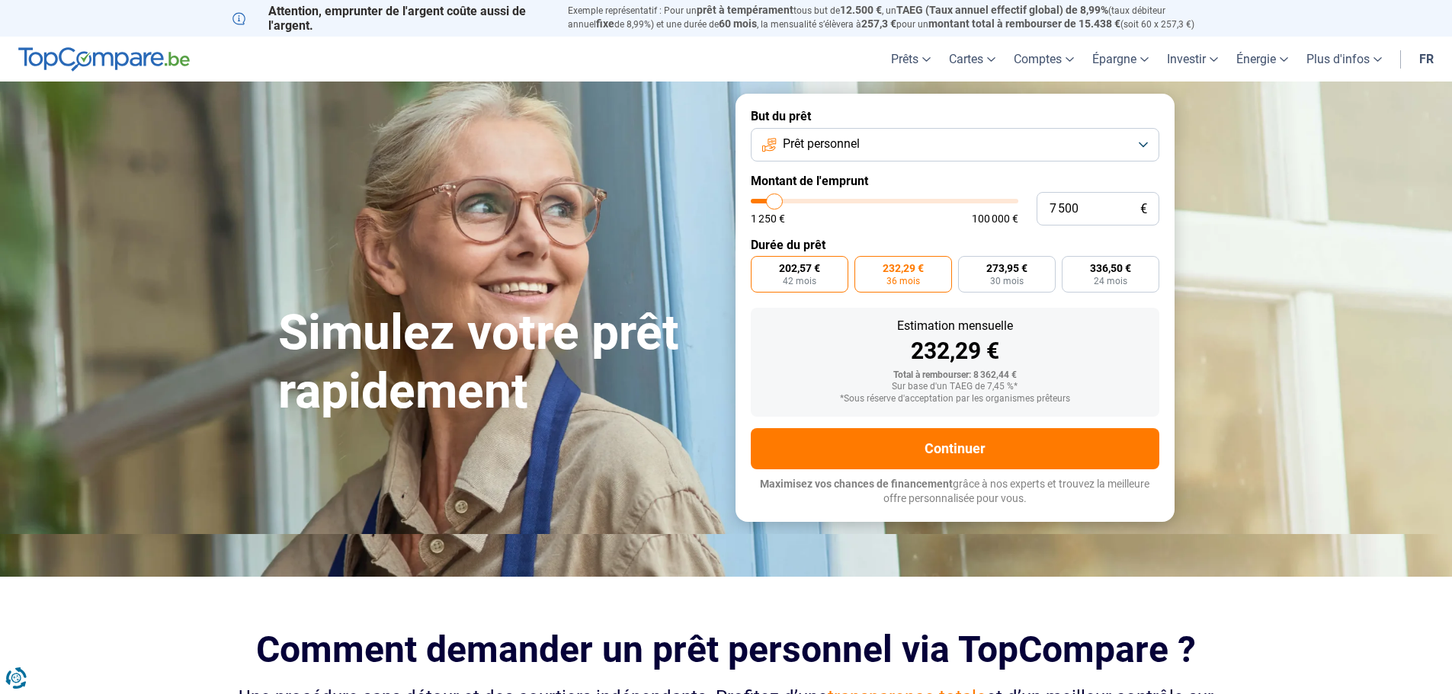
click at [761, 266] on input "202,57 € 42 mois" at bounding box center [756, 261] width 10 height 10
radio input "true"
click at [898, 274] on span "232,29 €" at bounding box center [903, 268] width 41 height 11
click at [864, 266] on input "232,29 € 36 mois" at bounding box center [860, 261] width 10 height 10
radio input "true"
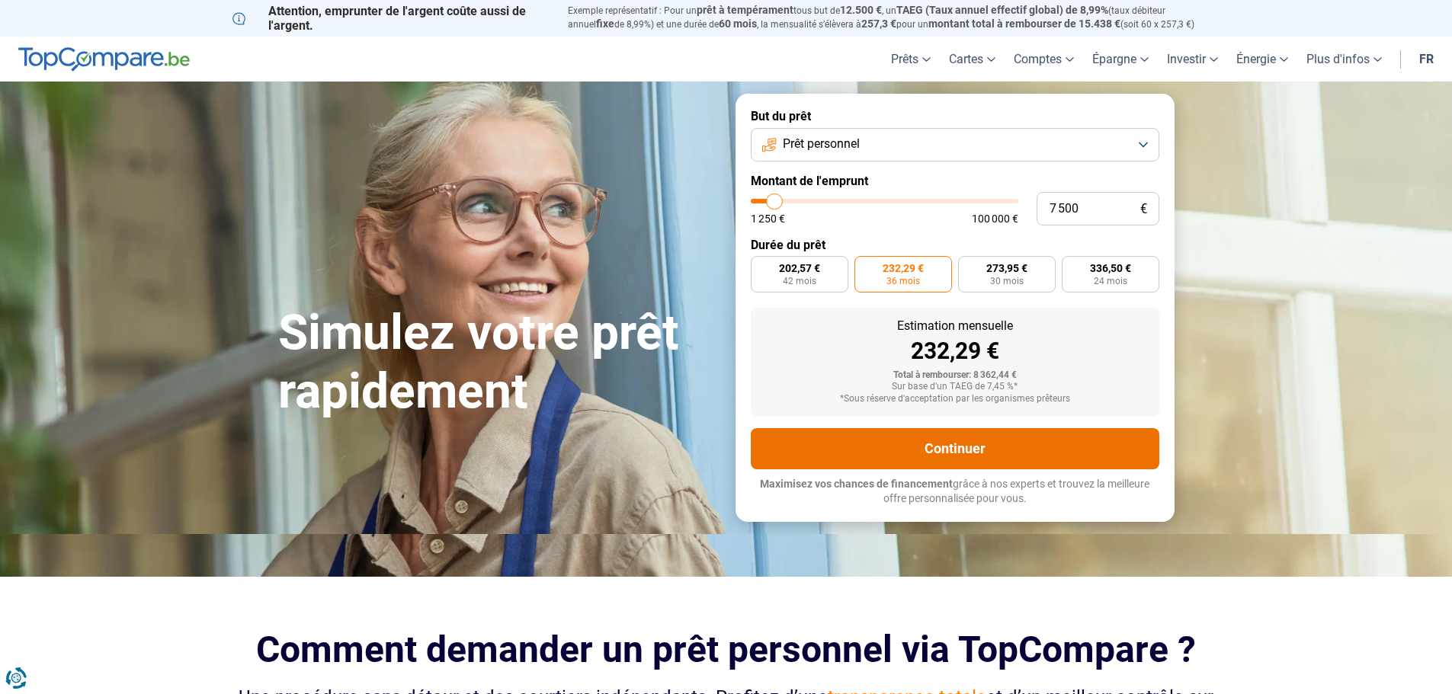
click at [917, 470] on button "Continuer" at bounding box center [955, 448] width 409 height 41
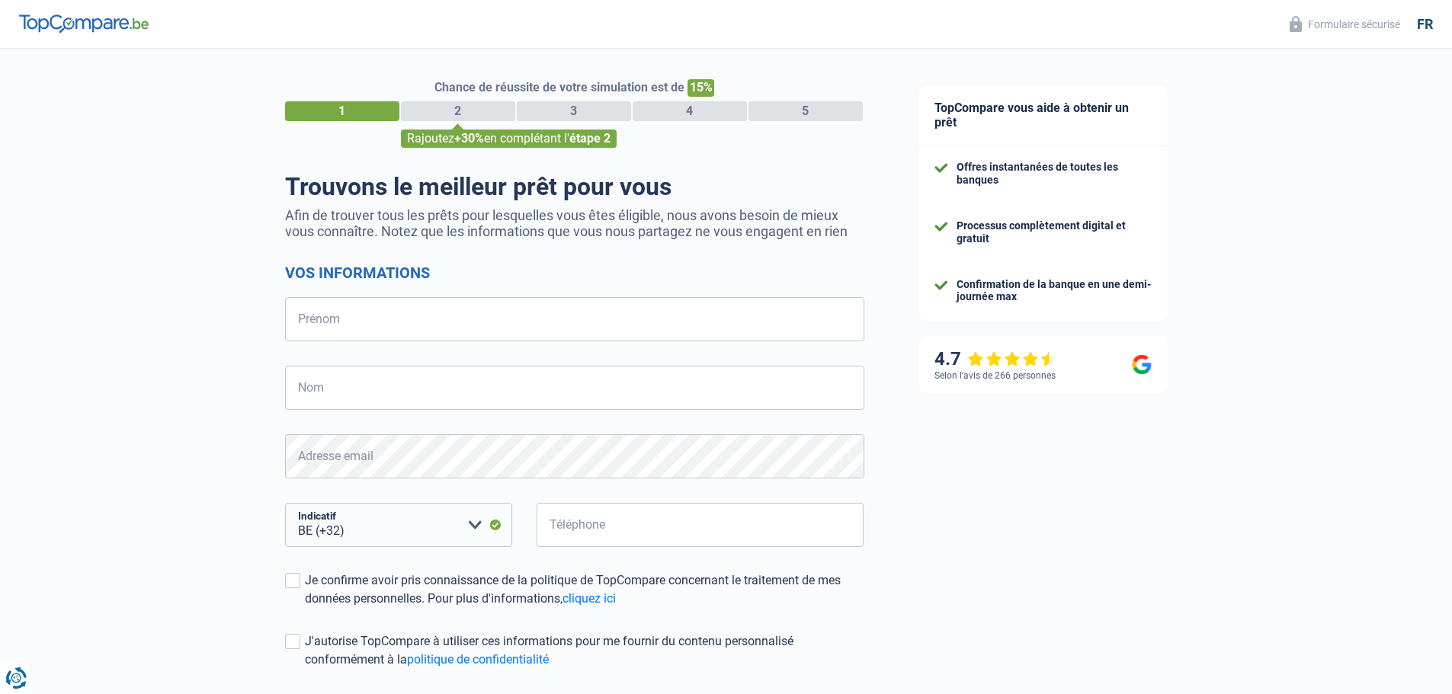
select select "32"
